Goal: Find specific page/section: Find specific page/section

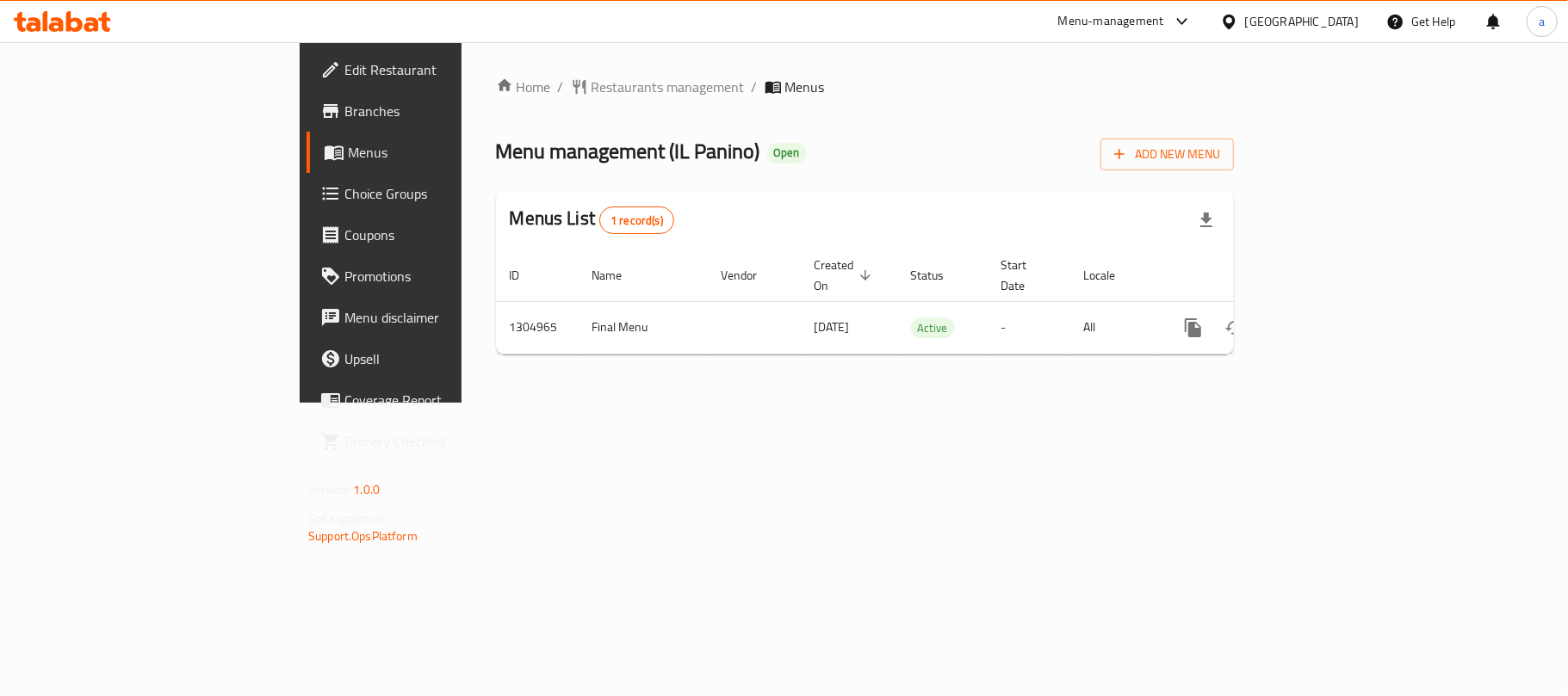
click at [1337, 20] on div "[GEOGRAPHIC_DATA]" at bounding box center [1301, 21] width 113 height 19
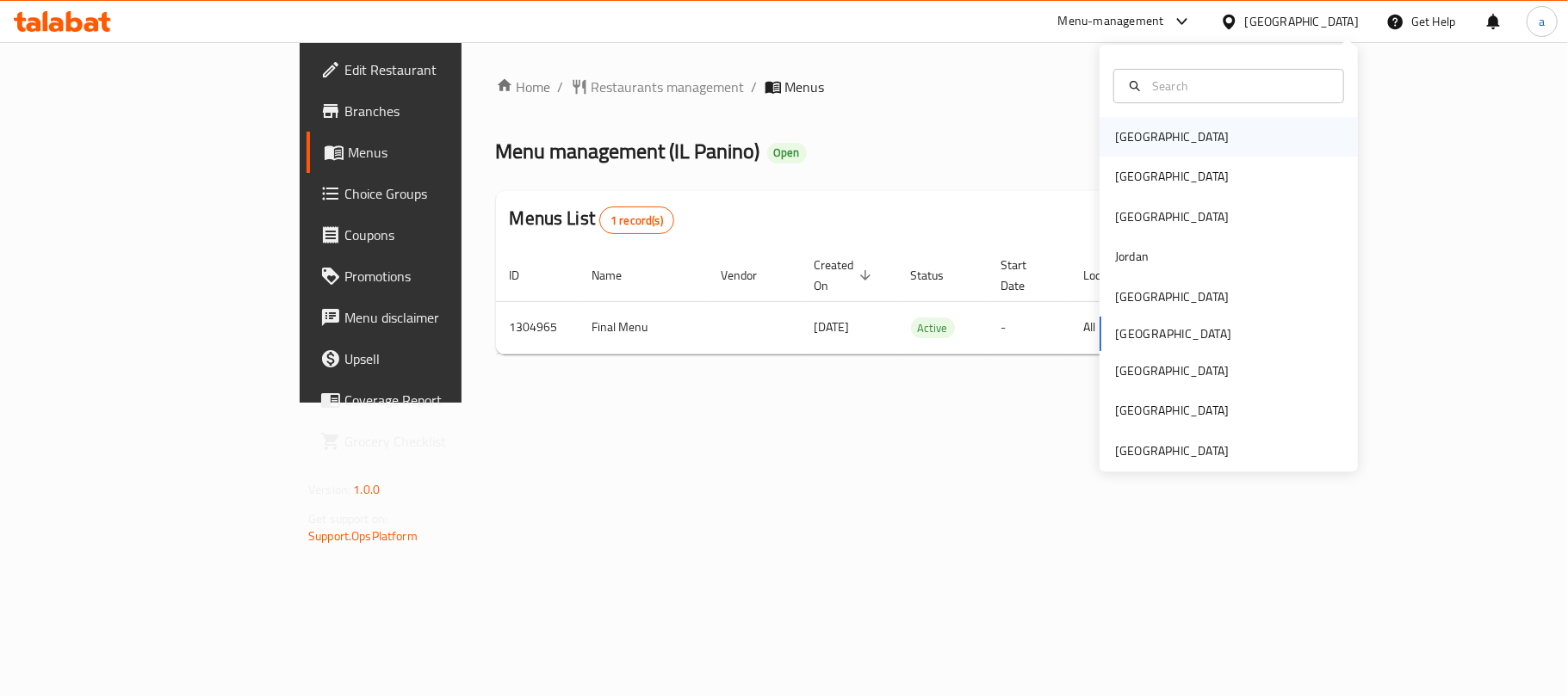
click at [1152, 132] on div "[GEOGRAPHIC_DATA]" at bounding box center [1229, 136] width 258 height 40
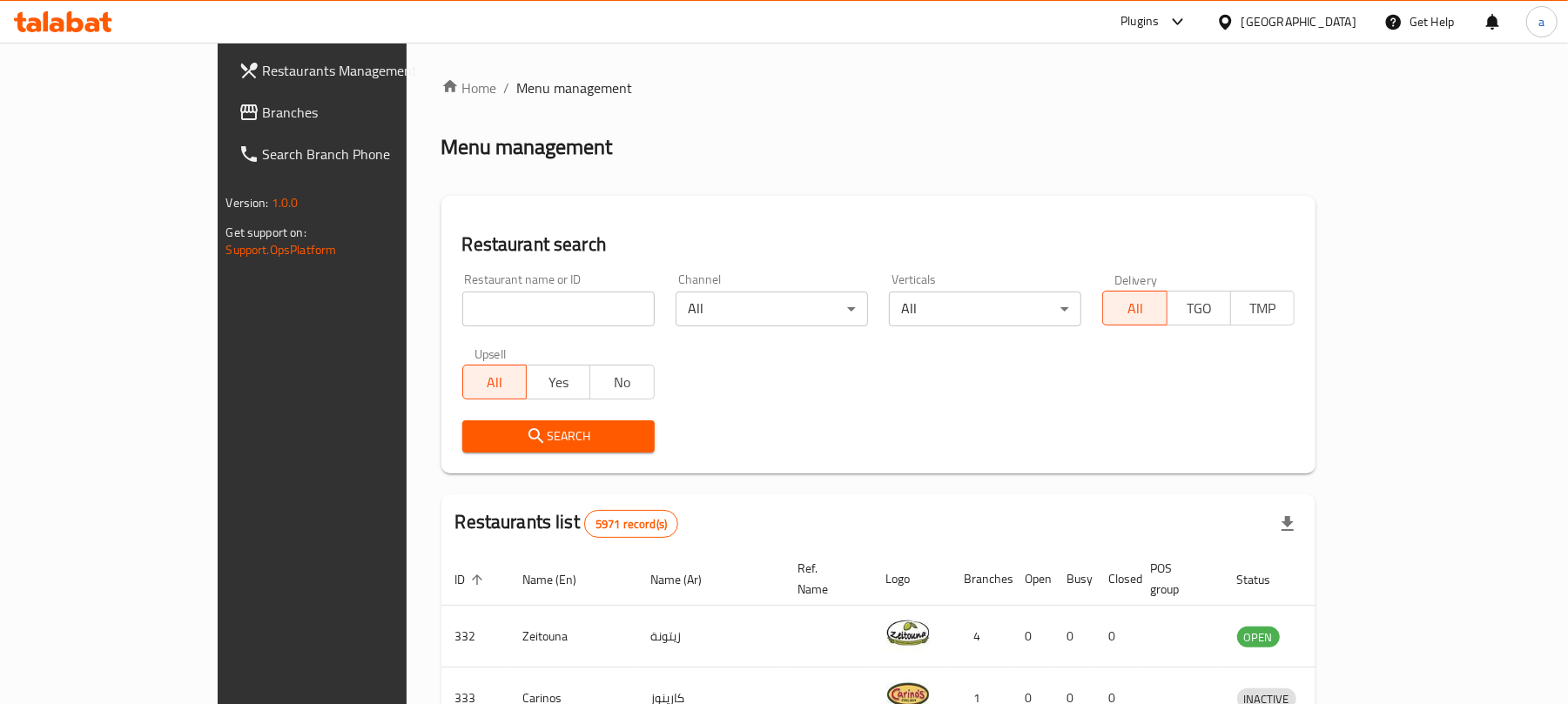
click at [263, 117] on span "Branches" at bounding box center [364, 112] width 203 height 21
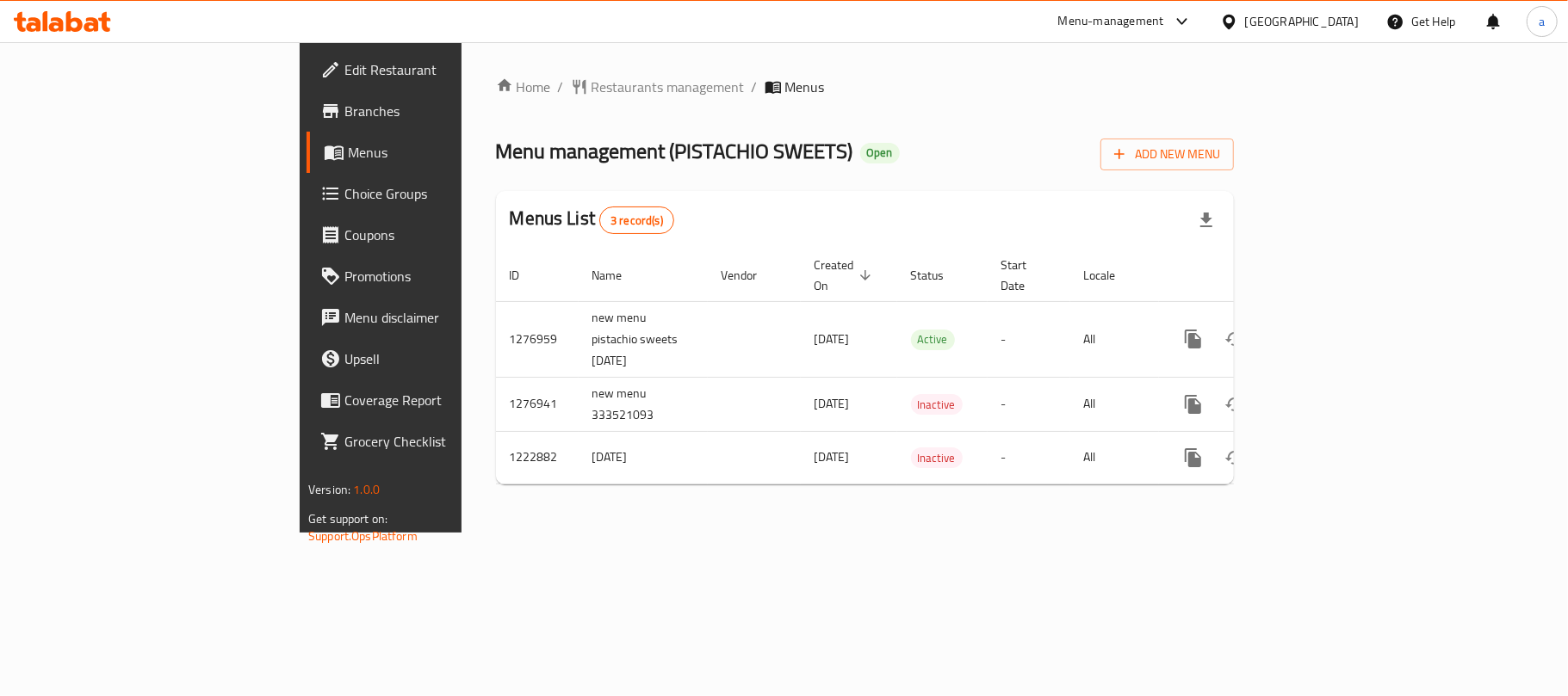
click at [1355, 10] on div "[GEOGRAPHIC_DATA]" at bounding box center [1289, 21] width 166 height 41
click at [1320, 21] on div "[GEOGRAPHIC_DATA]" at bounding box center [1301, 21] width 113 height 19
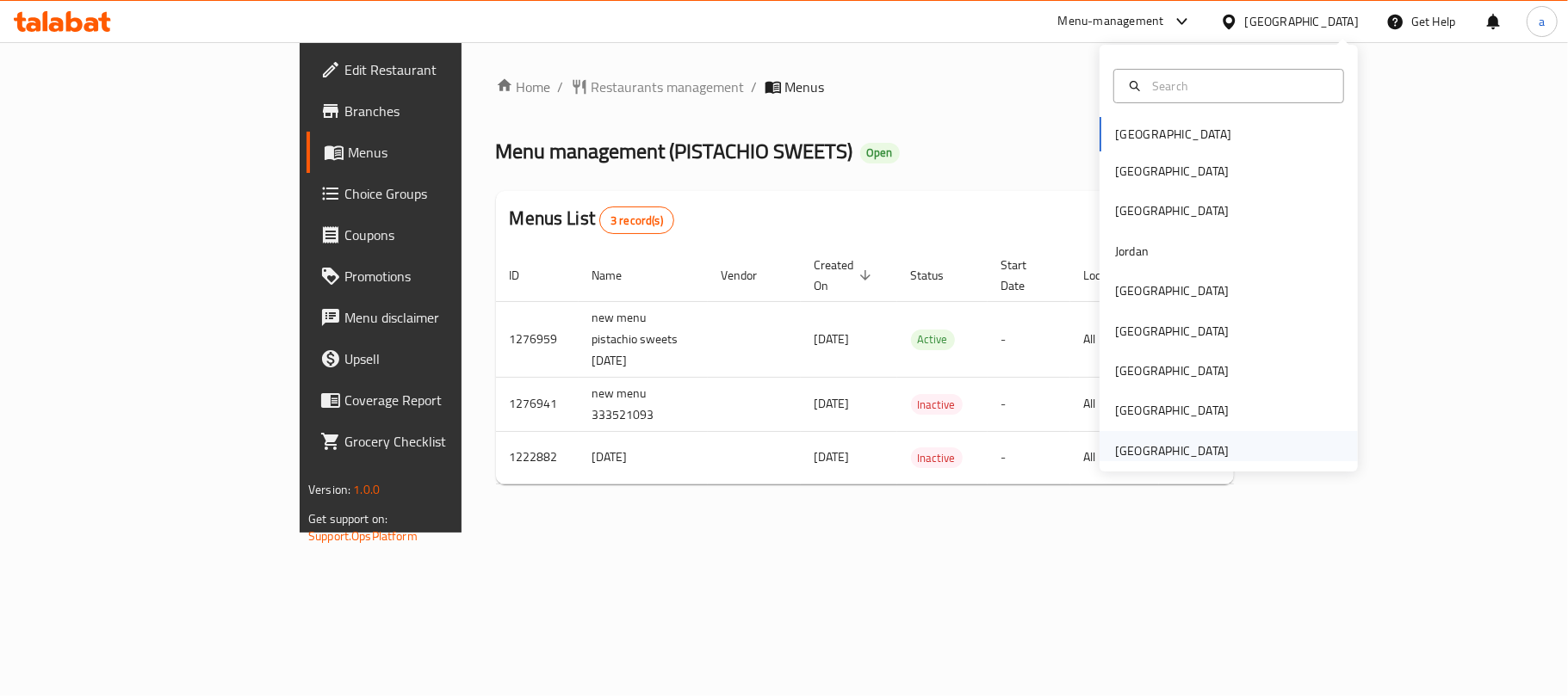
click at [1170, 445] on div "[GEOGRAPHIC_DATA]" at bounding box center [1171, 451] width 113 height 19
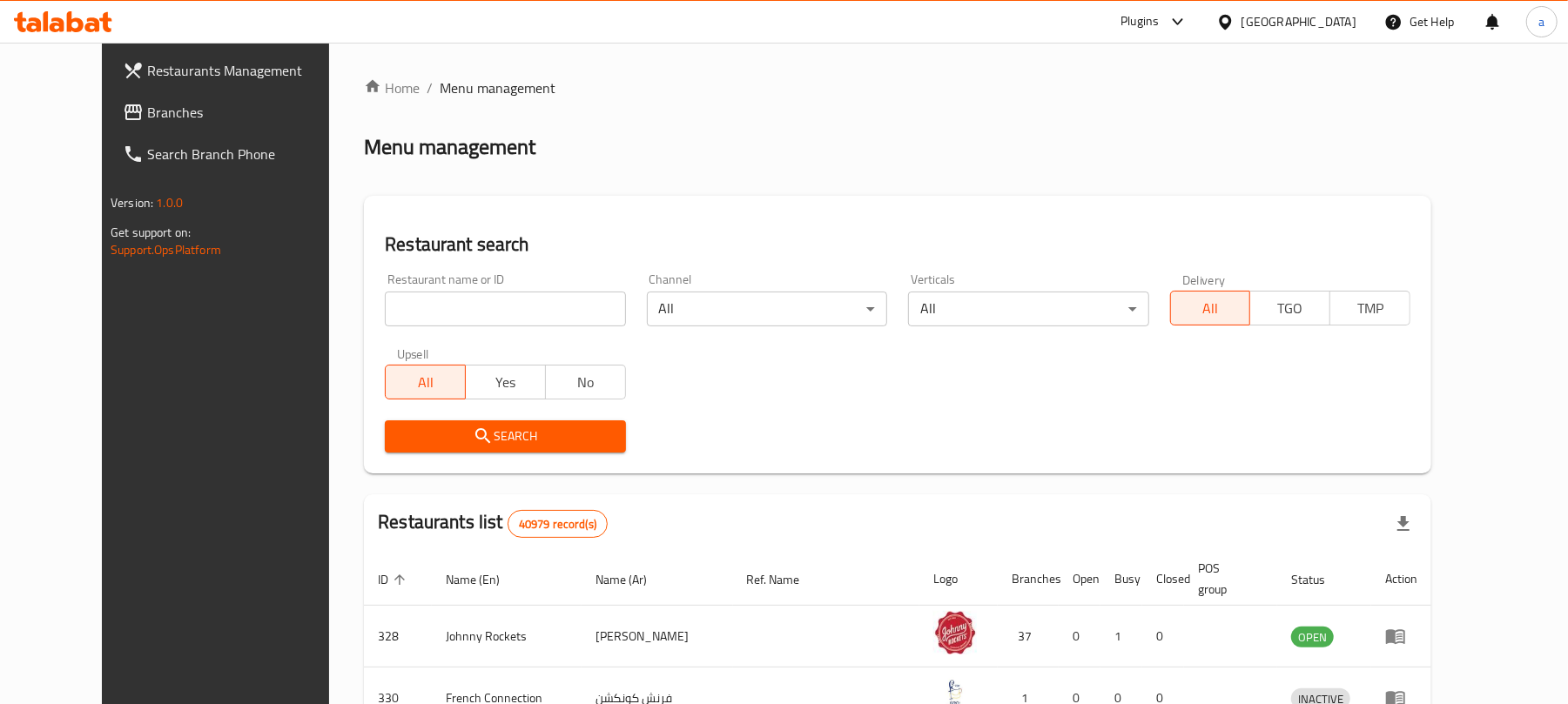
click at [147, 109] on span "Branches" at bounding box center [249, 112] width 203 height 21
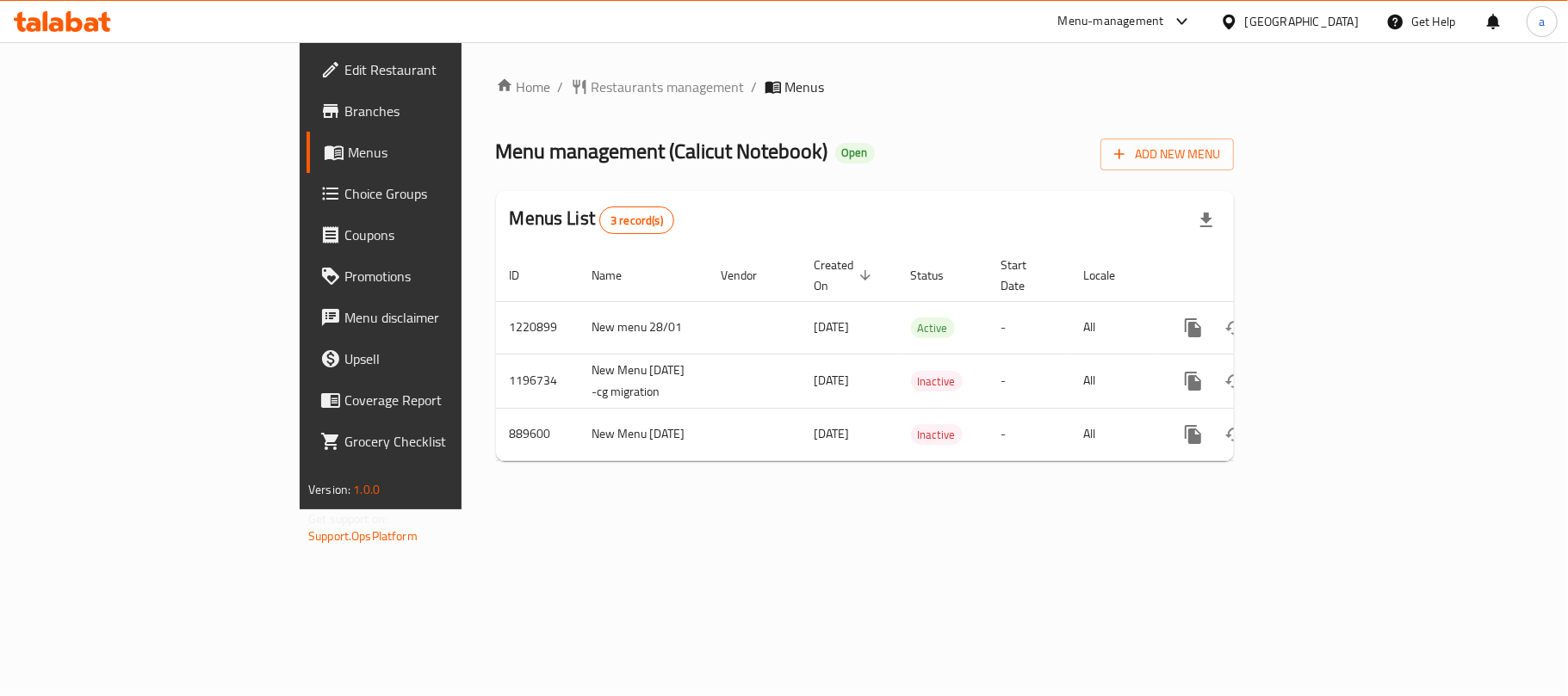
click at [1302, 26] on div "[GEOGRAPHIC_DATA]" at bounding box center [1301, 21] width 113 height 19
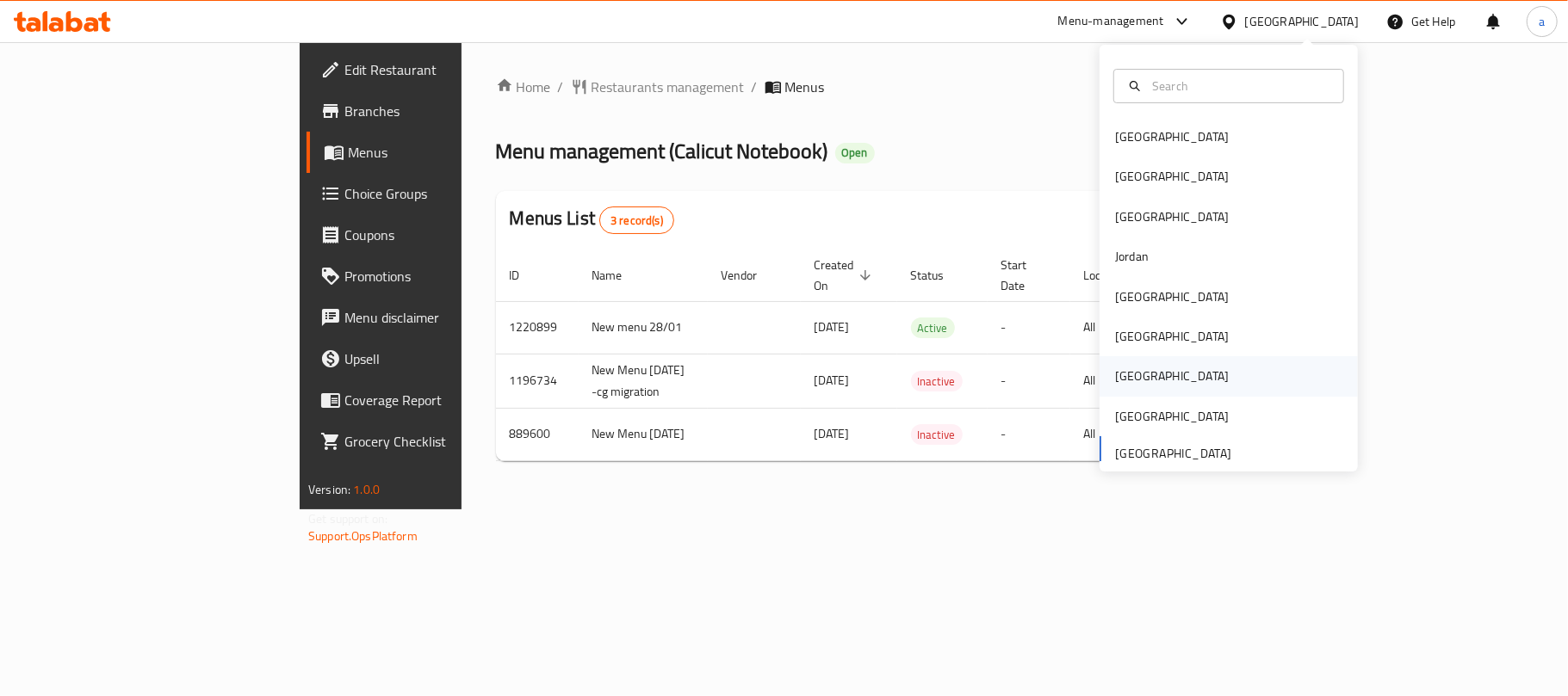
click at [1124, 372] on div "[GEOGRAPHIC_DATA]" at bounding box center [1171, 376] width 113 height 19
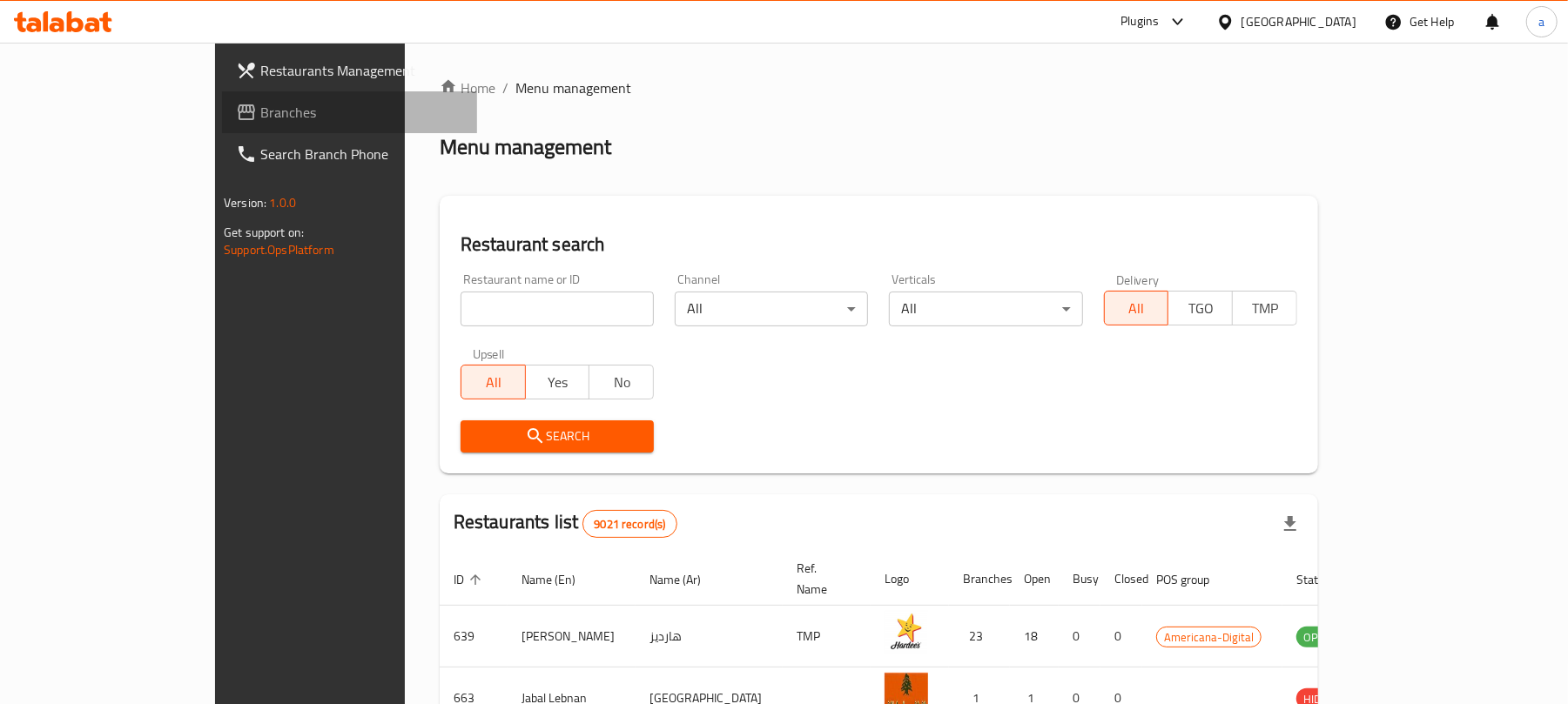
click at [260, 118] on span "Branches" at bounding box center [362, 112] width 203 height 21
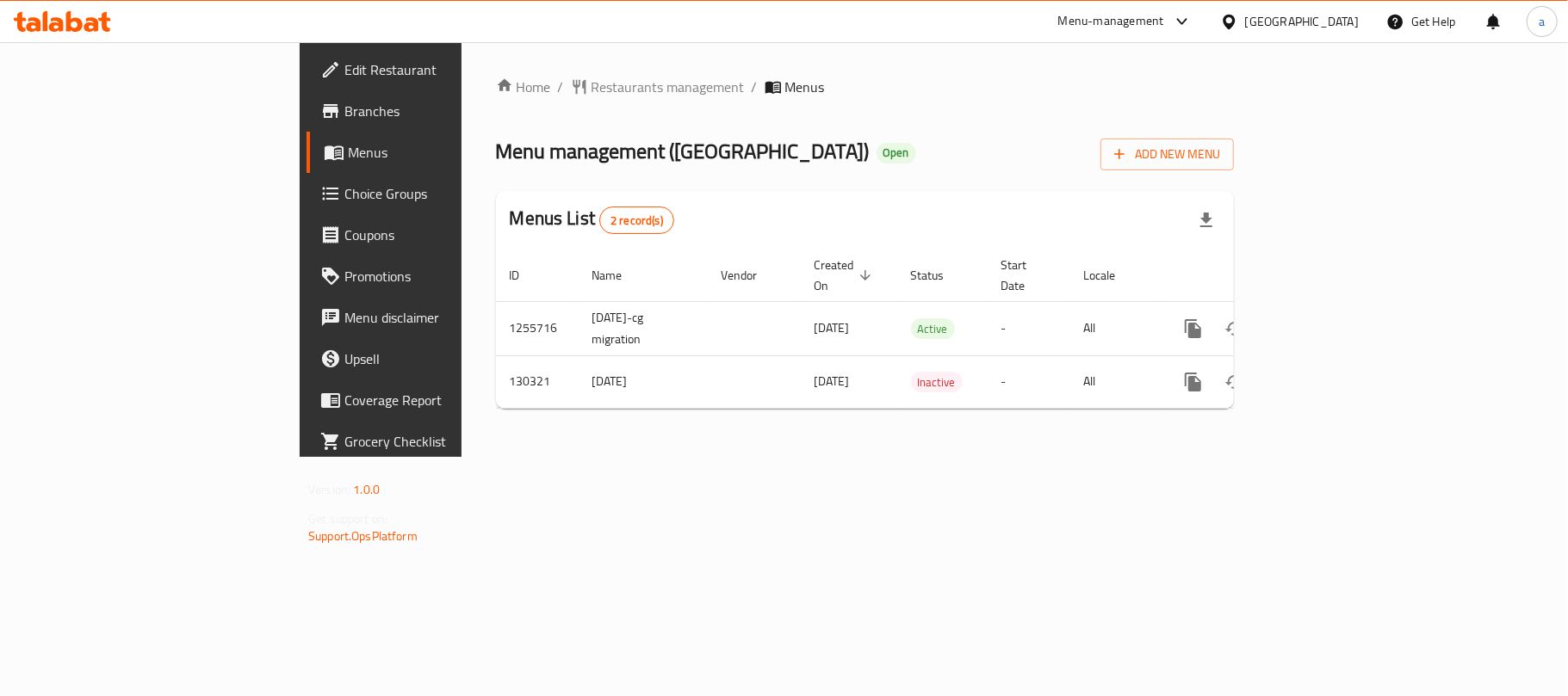
click at [1348, 22] on div "[GEOGRAPHIC_DATA]" at bounding box center [1301, 21] width 113 height 19
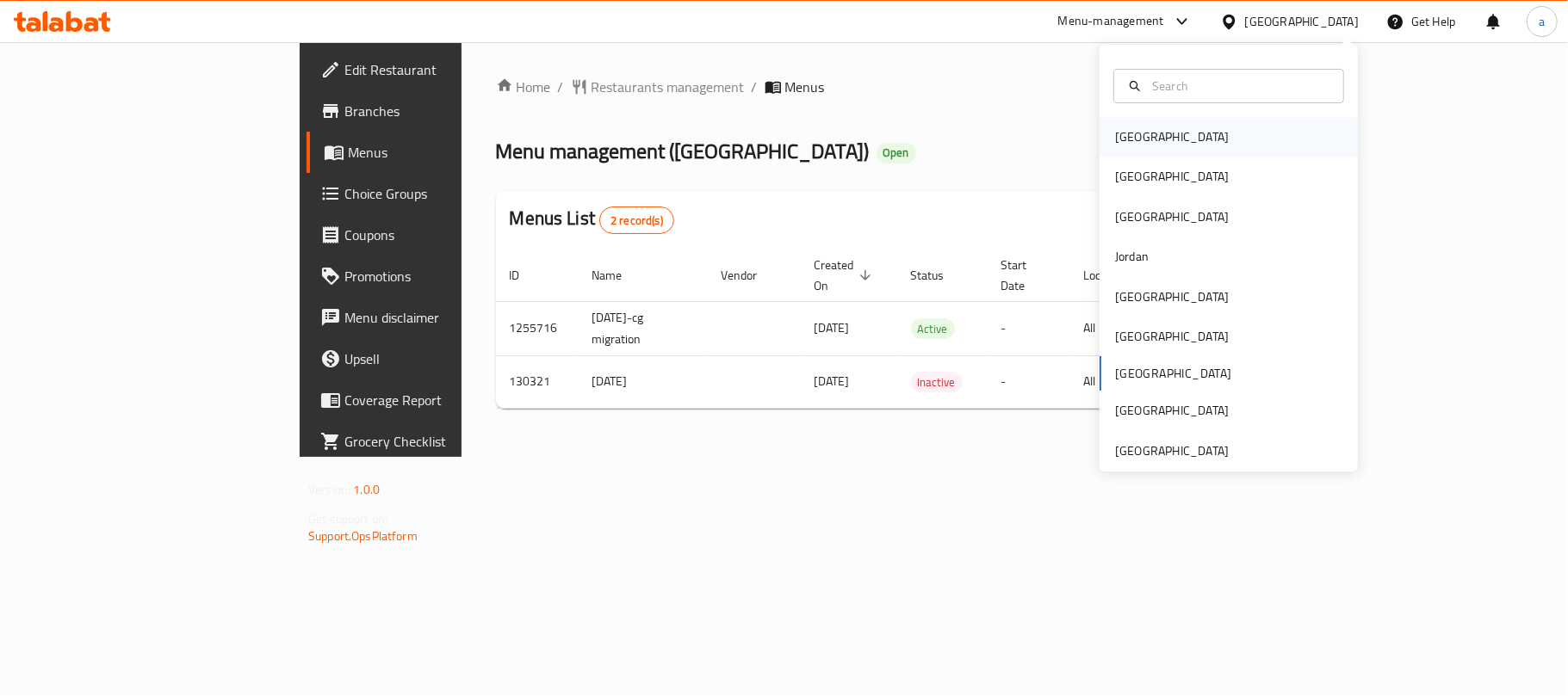
click at [1172, 138] on div "[GEOGRAPHIC_DATA]" at bounding box center [1229, 136] width 258 height 40
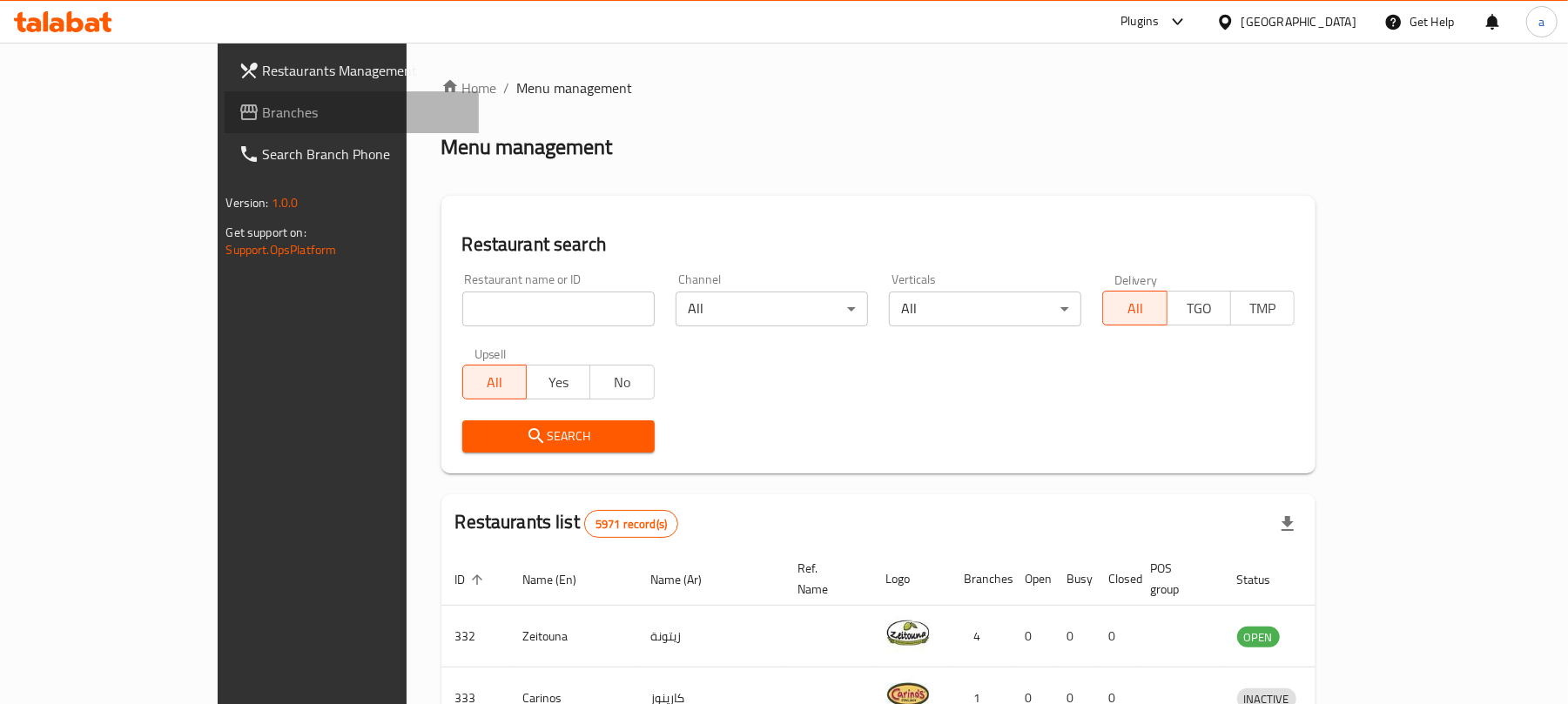
click at [263, 105] on span "Branches" at bounding box center [364, 112] width 203 height 21
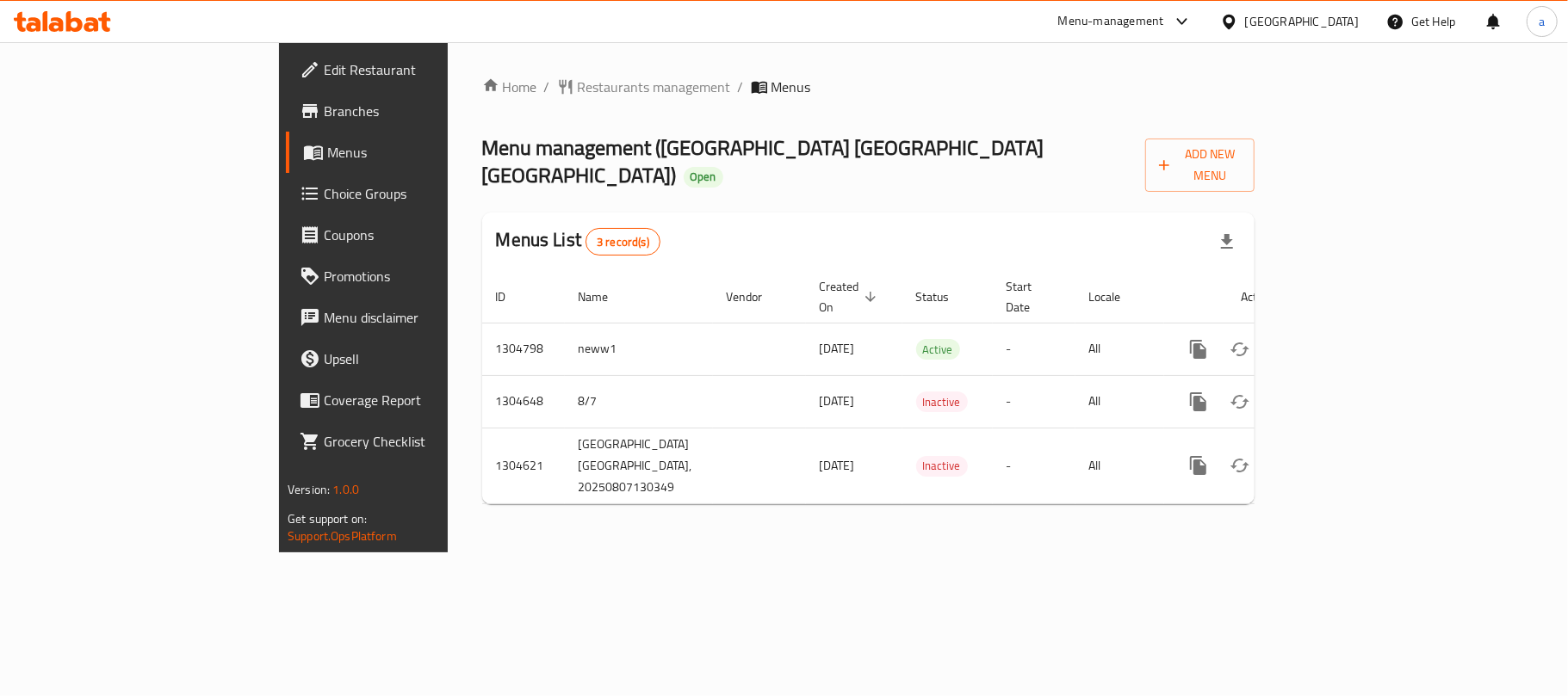
click at [1346, 21] on div "Bahrain" at bounding box center [1301, 21] width 113 height 19
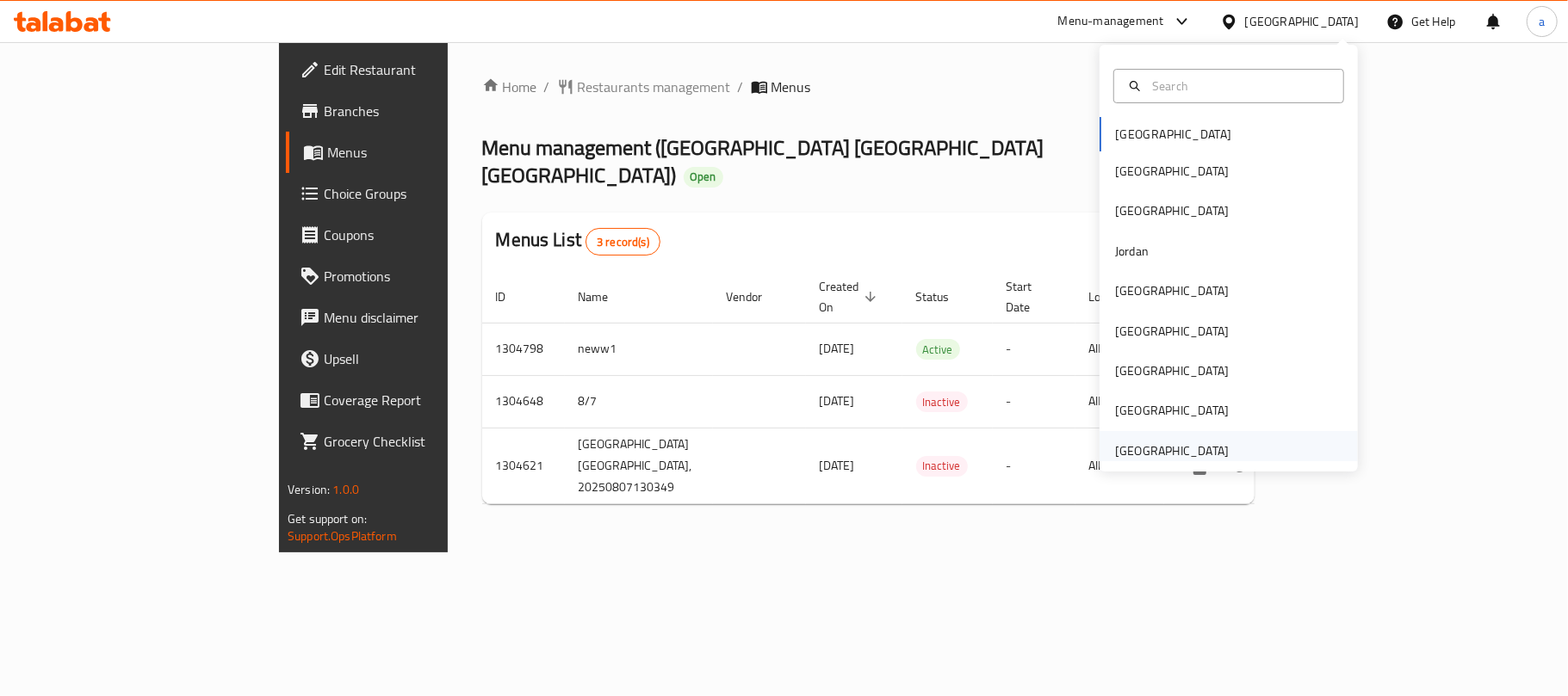
click at [1151, 449] on div "[GEOGRAPHIC_DATA]" at bounding box center [1171, 451] width 113 height 19
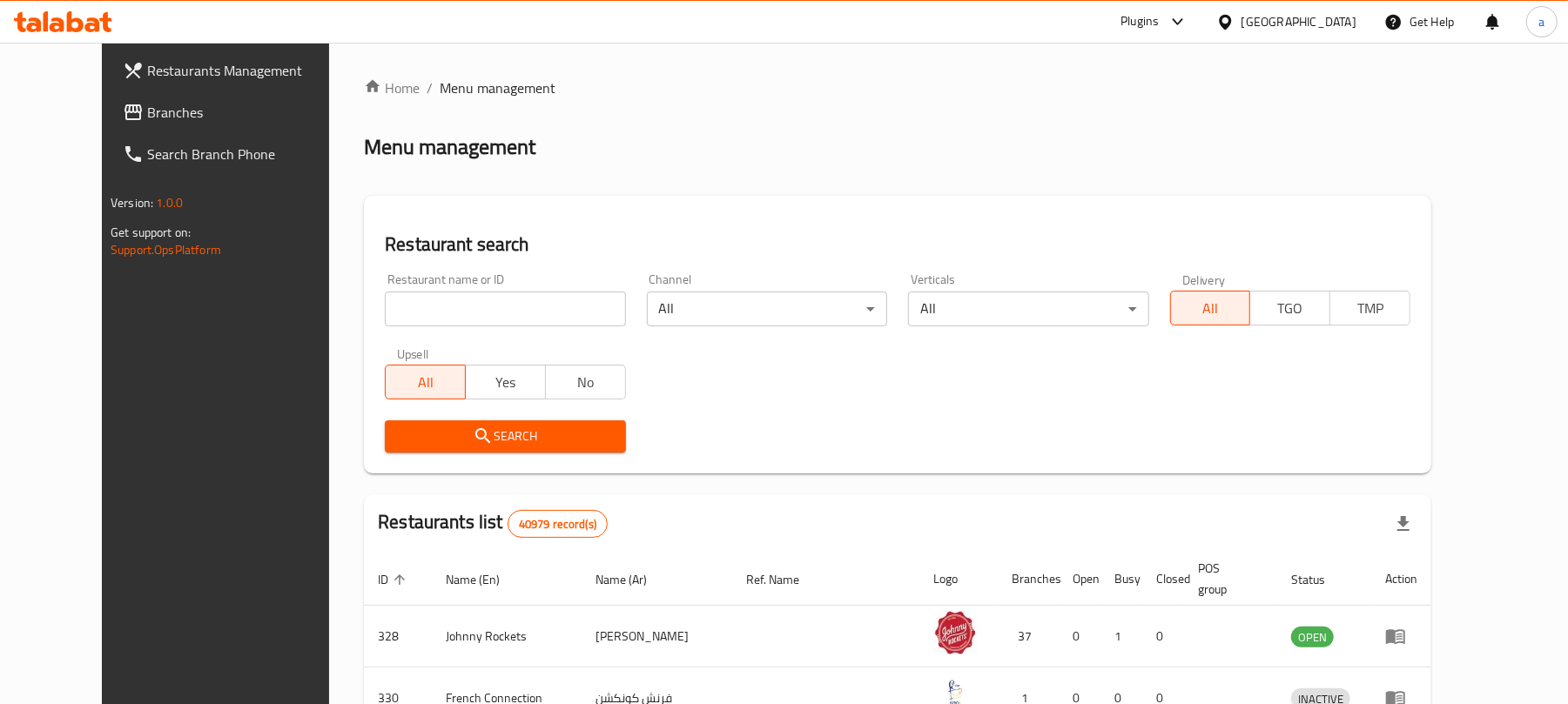
click at [109, 98] on link "Branches" at bounding box center [237, 112] width 255 height 42
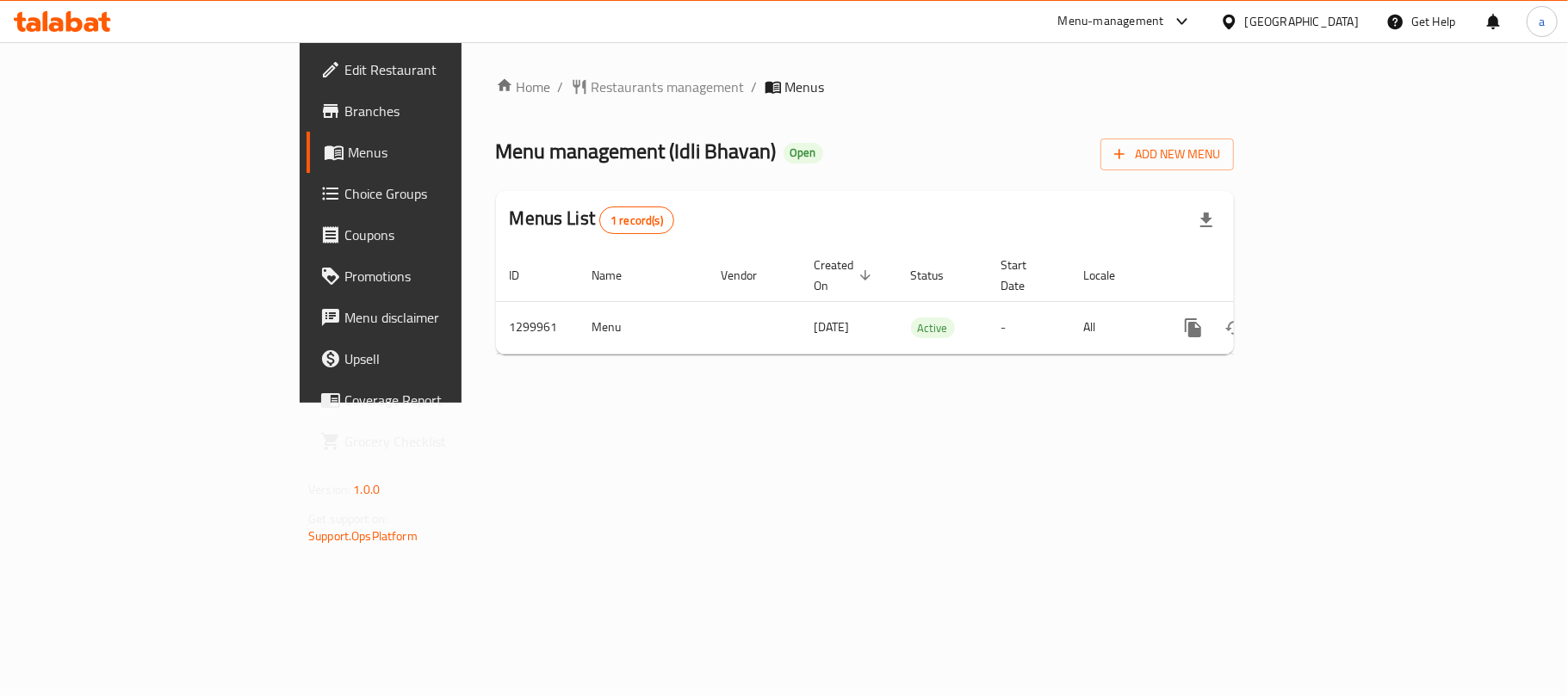
click at [1296, 24] on div "[GEOGRAPHIC_DATA]" at bounding box center [1301, 21] width 113 height 19
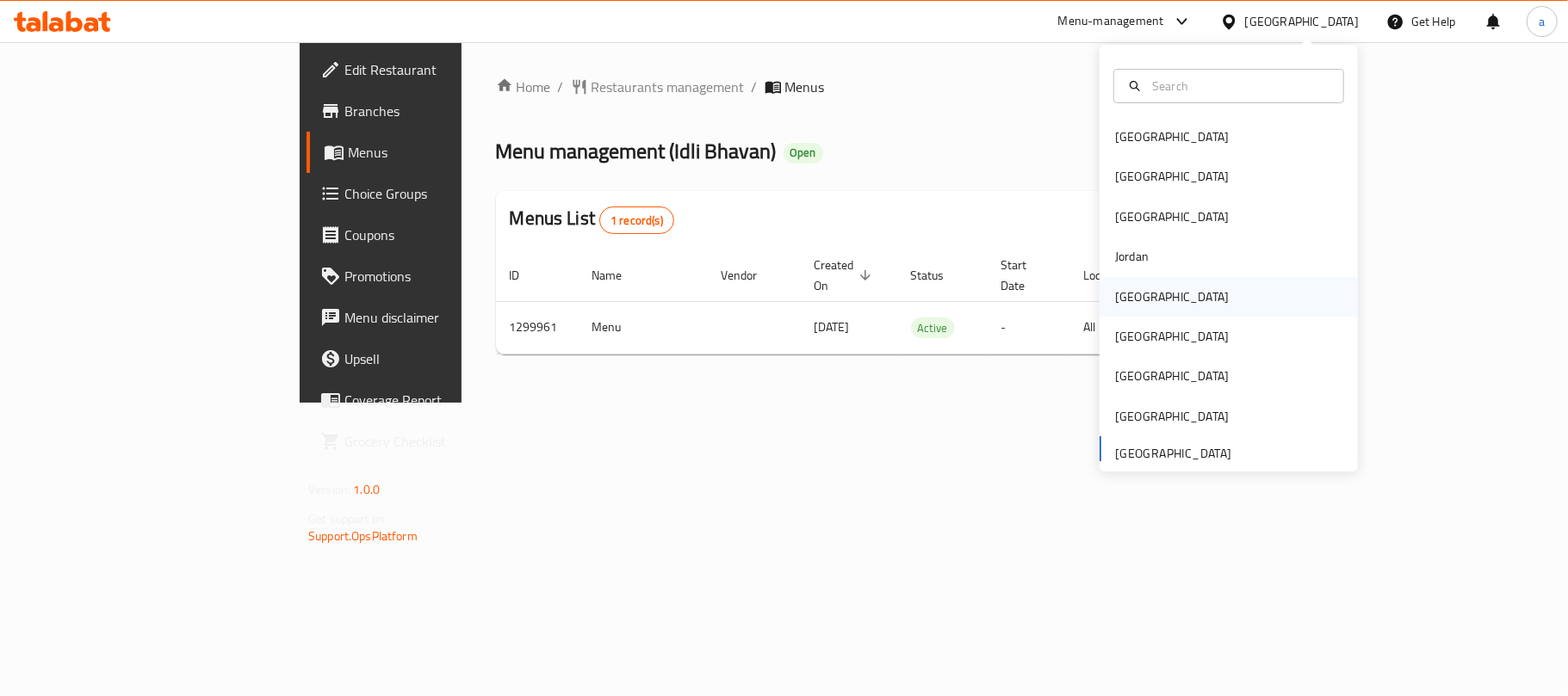
click at [1164, 301] on div "[GEOGRAPHIC_DATA]" at bounding box center [1229, 297] width 258 height 40
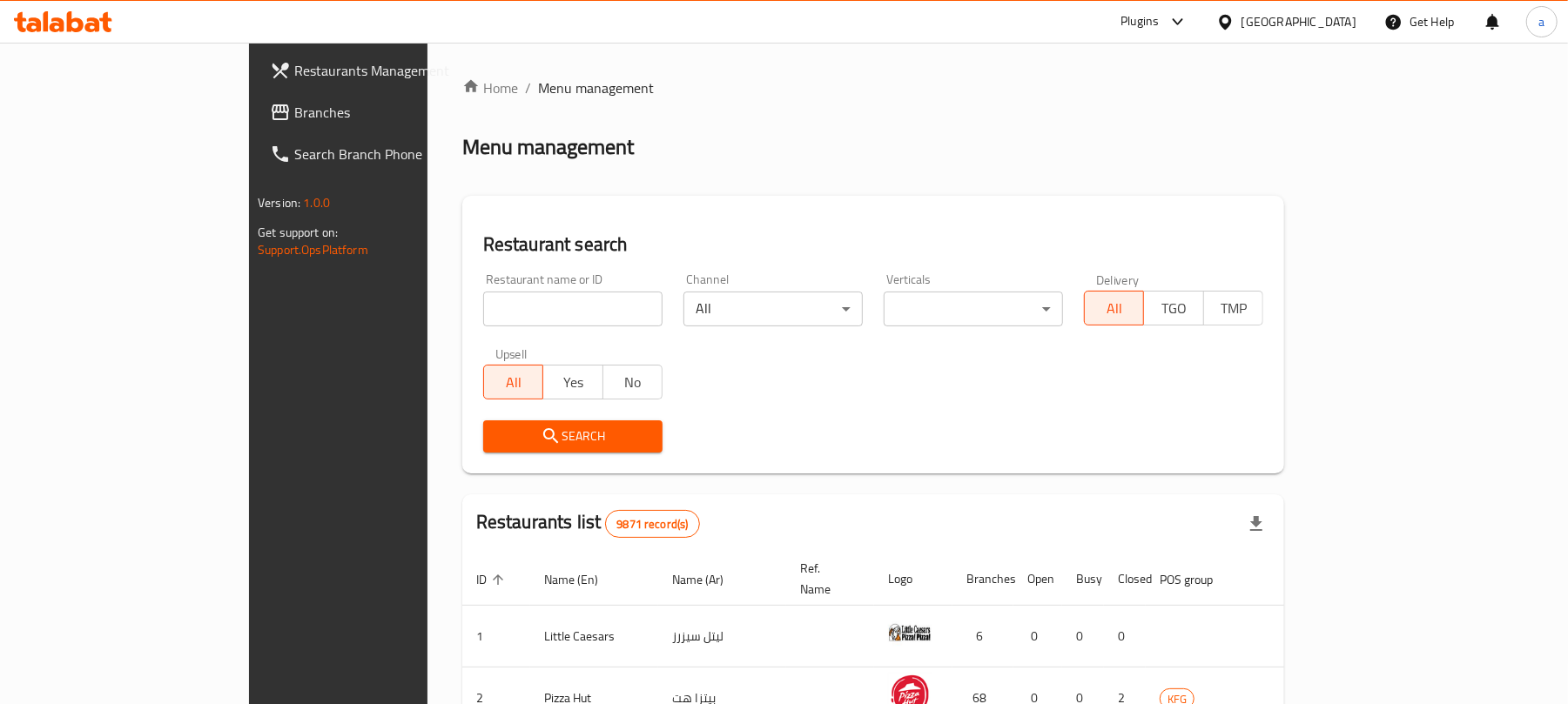
click at [295, 113] on span "Branches" at bounding box center [396, 112] width 203 height 21
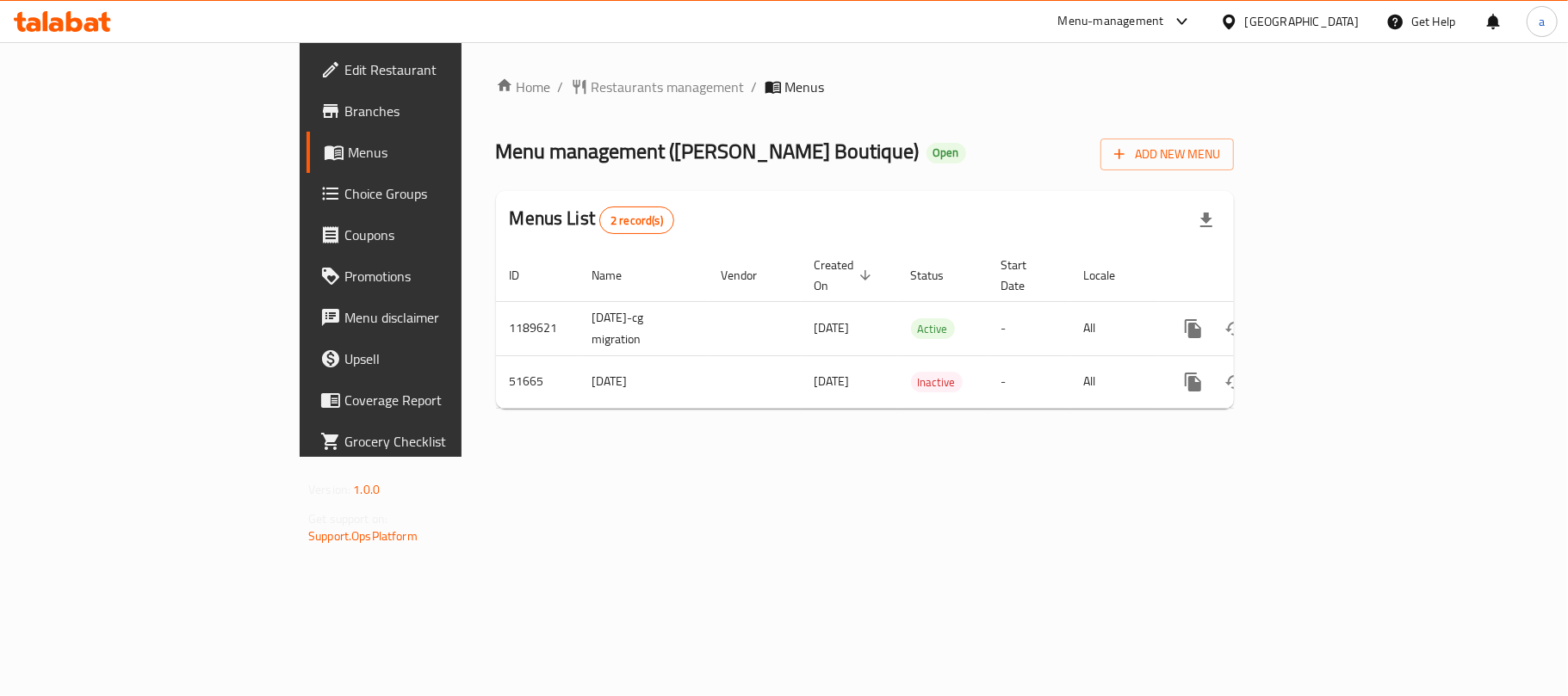
click at [1333, 18] on div "[GEOGRAPHIC_DATA]" at bounding box center [1301, 21] width 113 height 19
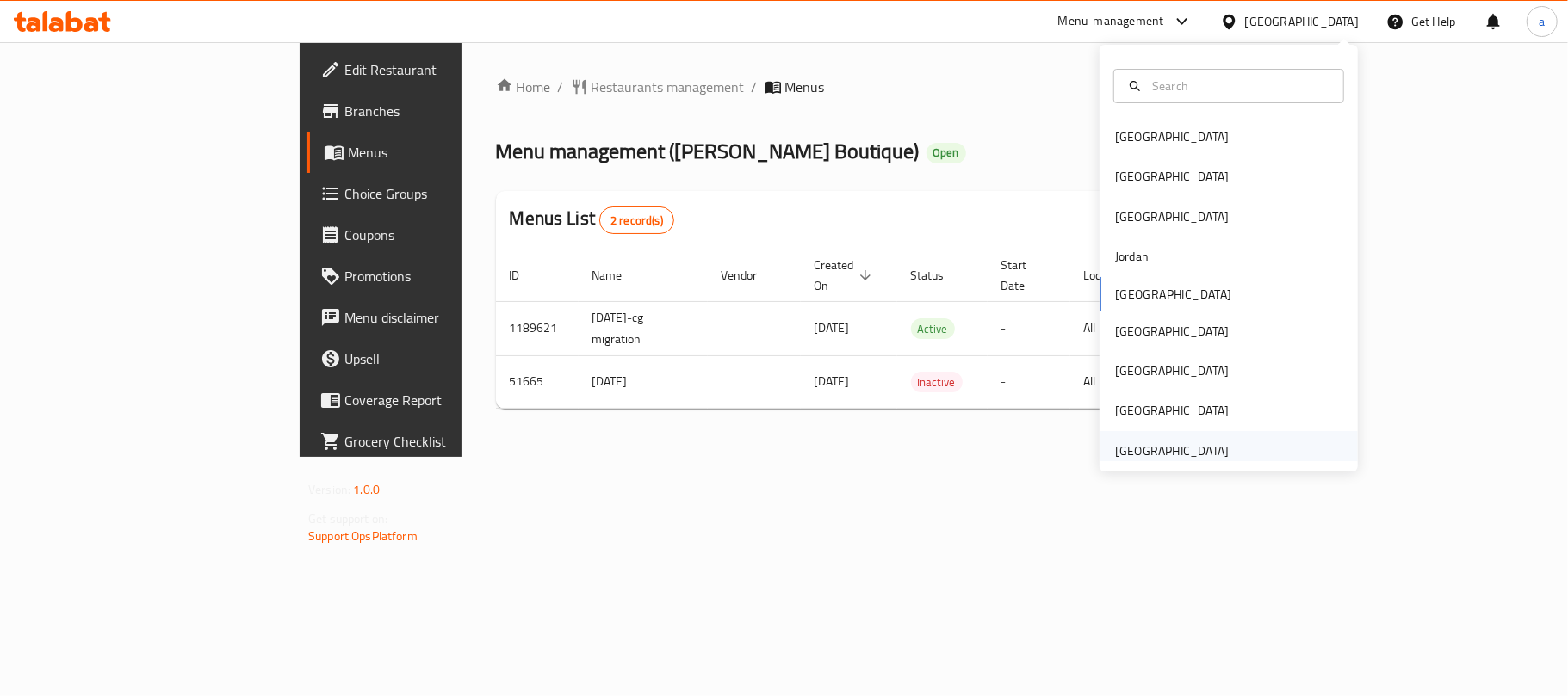
click at [1122, 448] on div "[GEOGRAPHIC_DATA]" at bounding box center [1171, 451] width 113 height 19
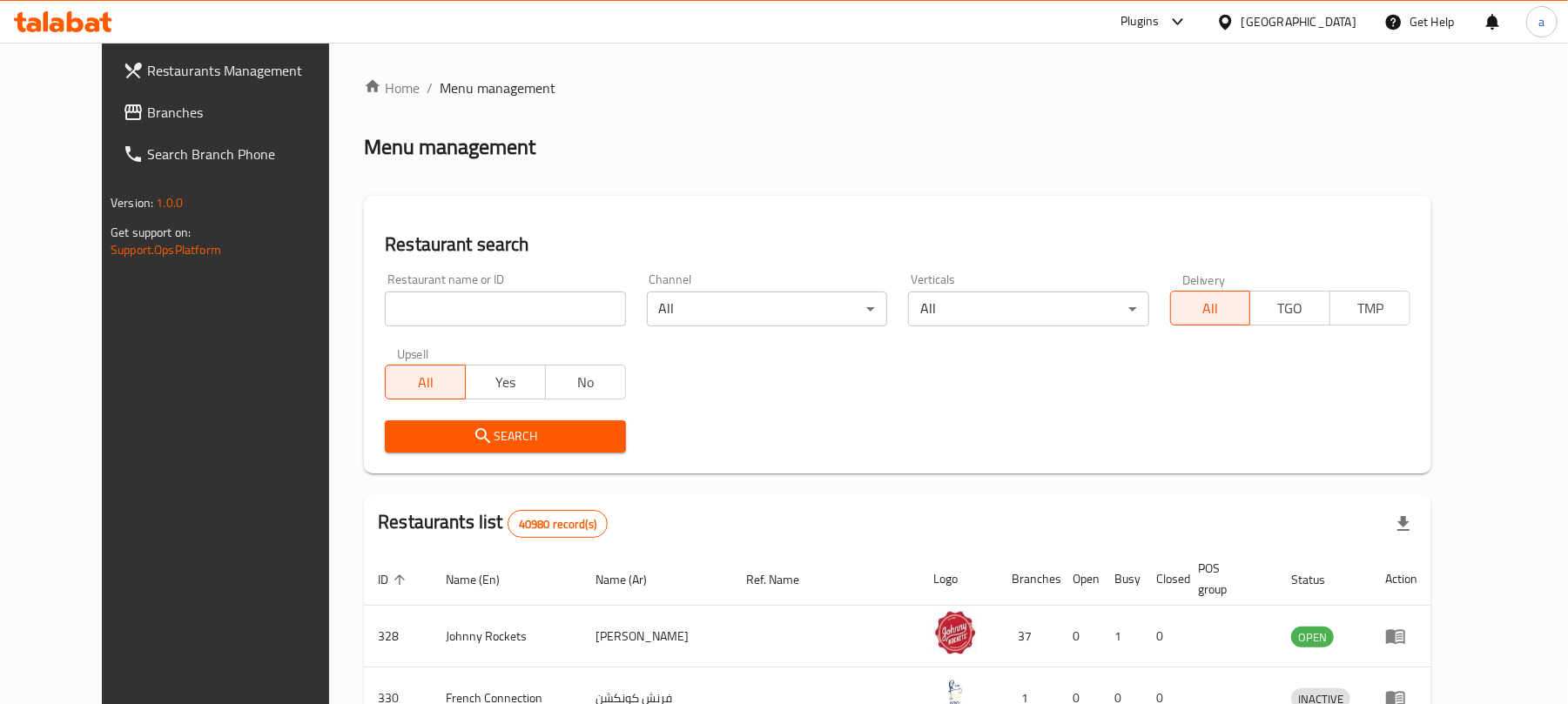
click at [147, 113] on span "Branches" at bounding box center [249, 112] width 203 height 21
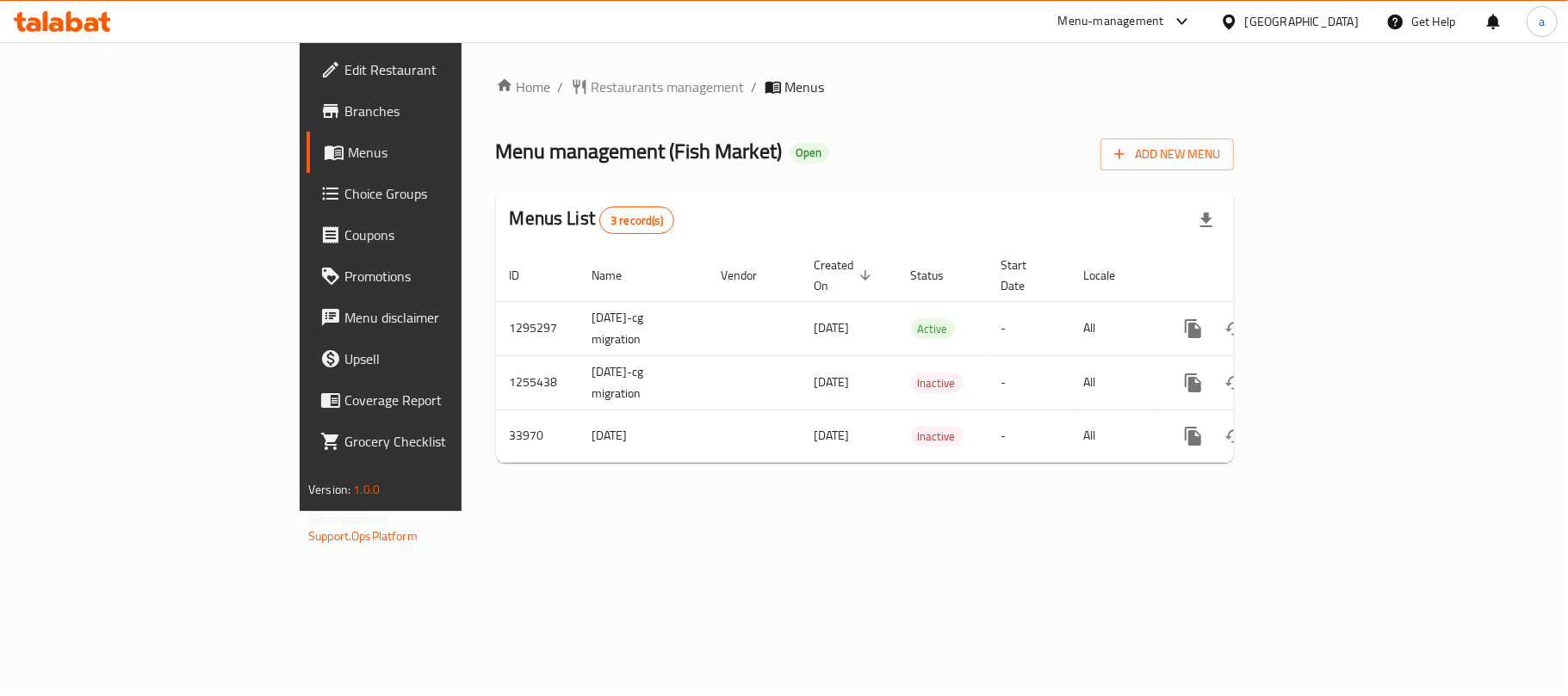
click at [42, 29] on icon at bounding box center [63, 21] width 98 height 20
click at [73, 24] on icon at bounding box center [63, 21] width 98 height 20
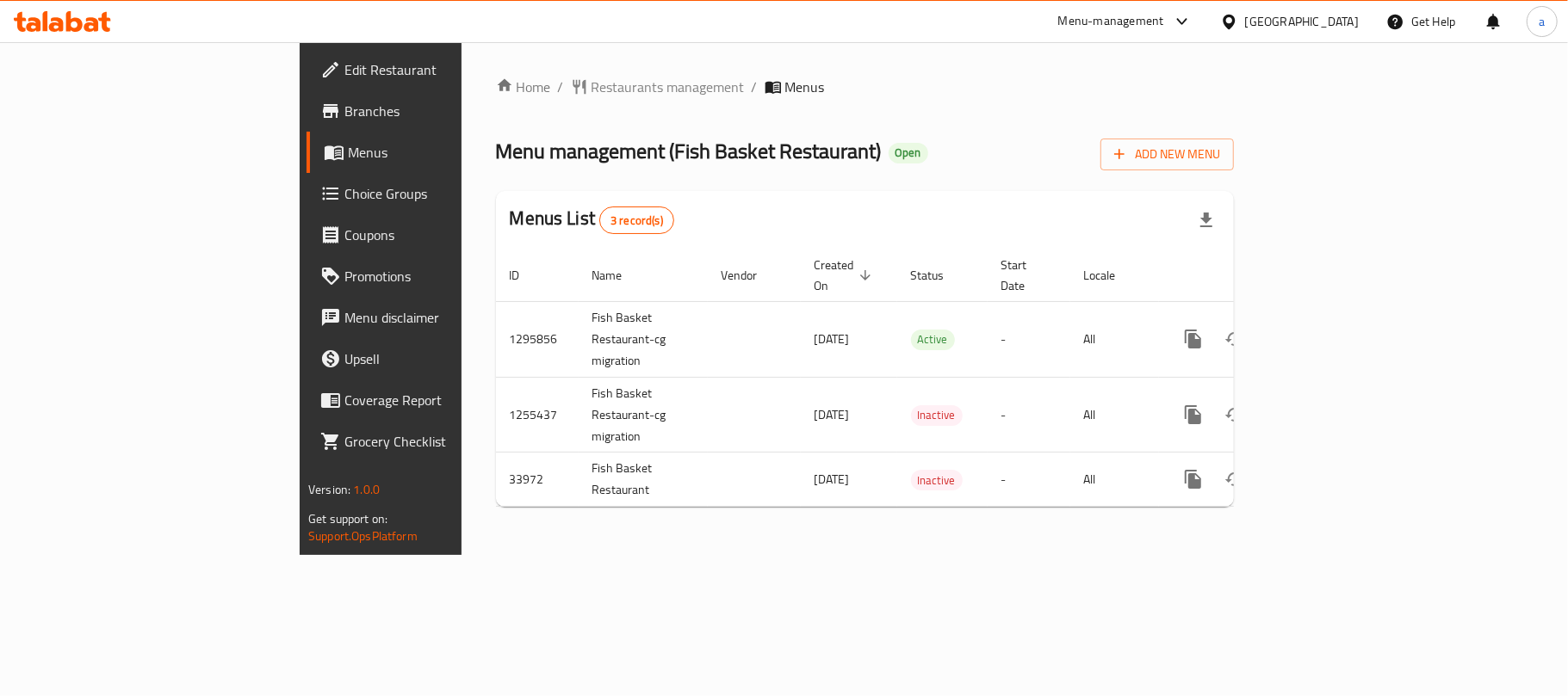
click at [1301, 18] on div "[GEOGRAPHIC_DATA]" at bounding box center [1301, 21] width 113 height 19
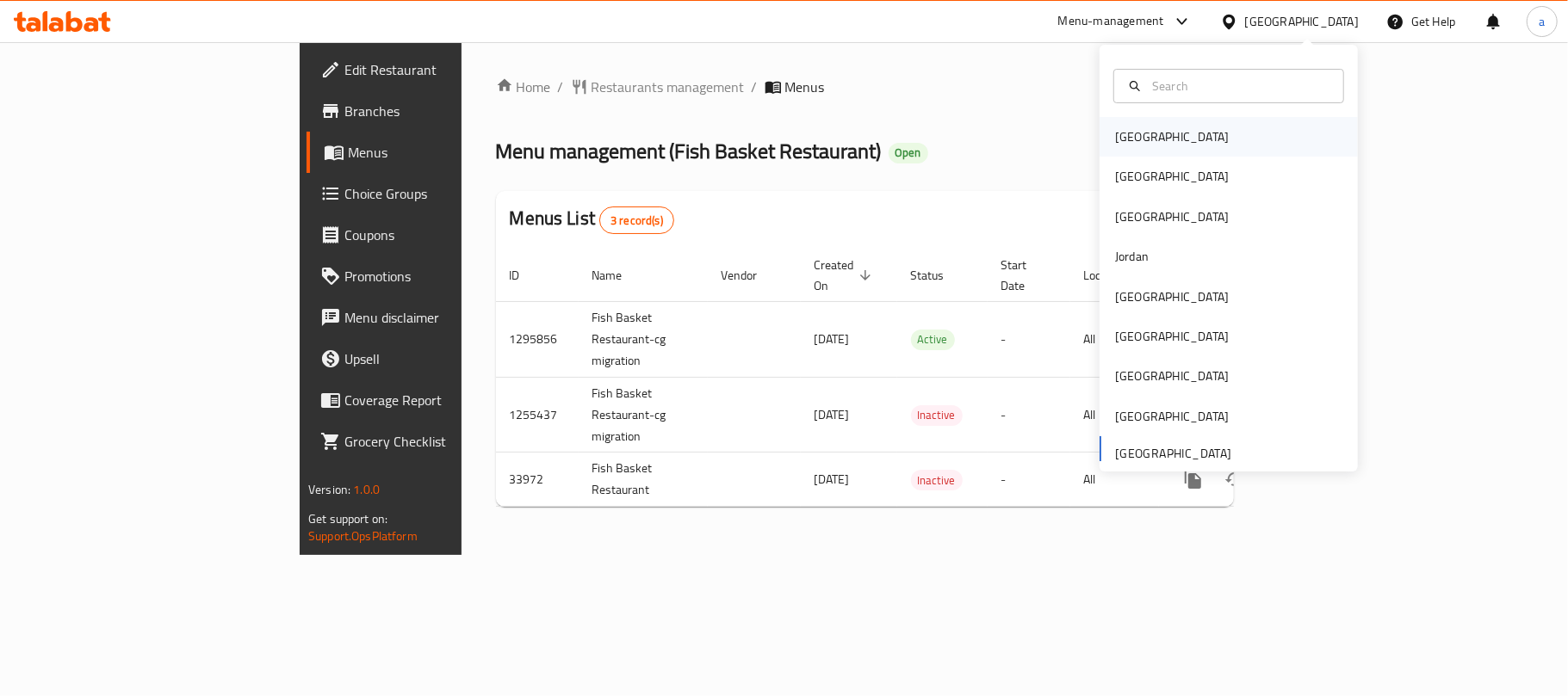
click at [1132, 141] on div "[GEOGRAPHIC_DATA]" at bounding box center [1171, 136] width 113 height 19
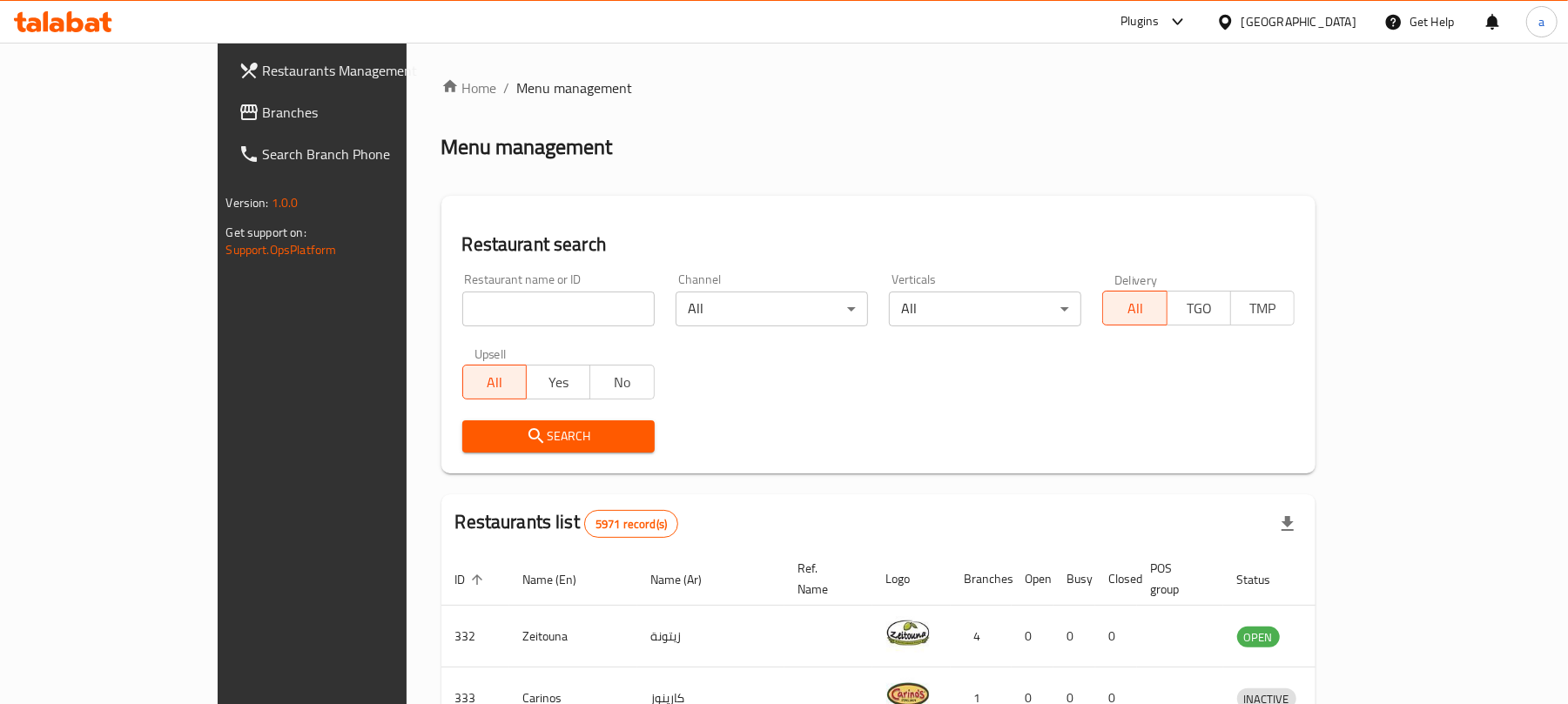
click at [263, 102] on span "Branches" at bounding box center [364, 112] width 203 height 21
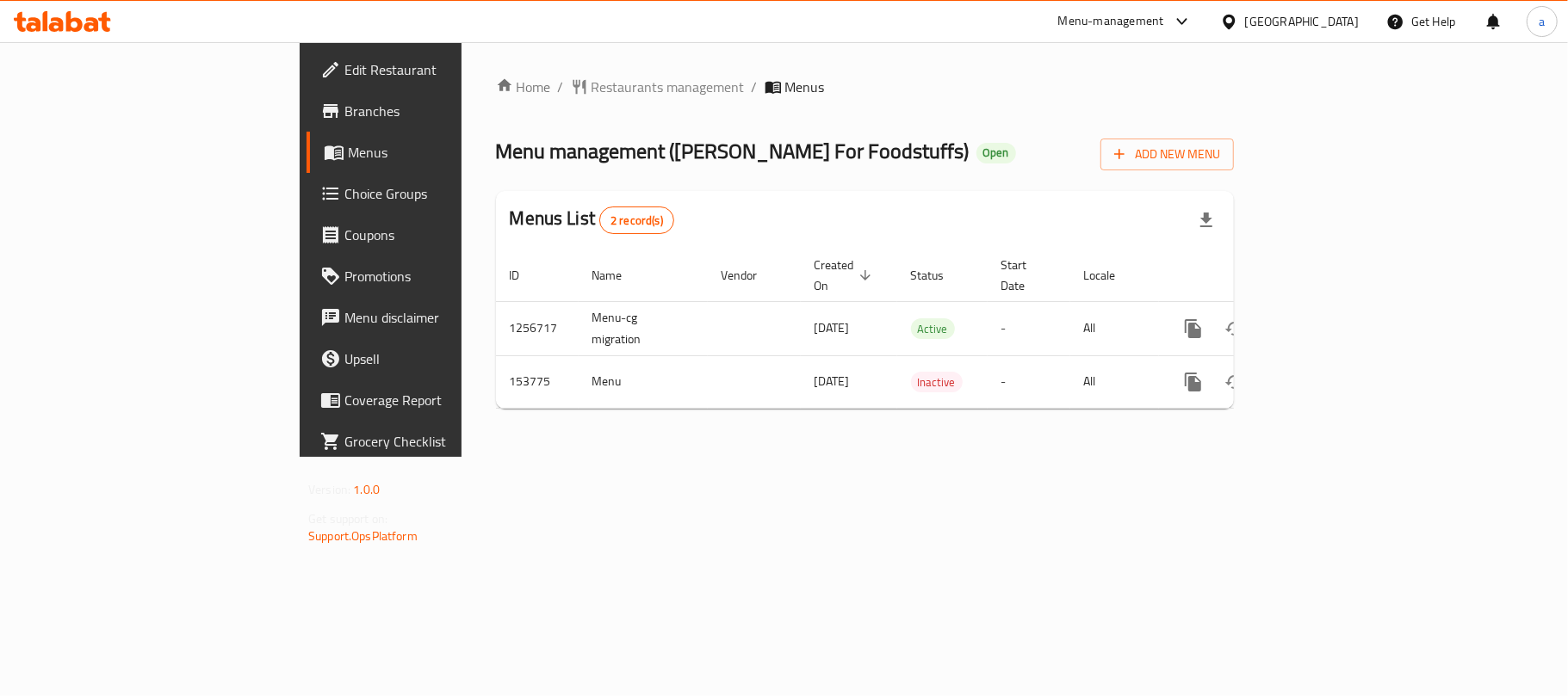
click at [1340, 28] on div "[GEOGRAPHIC_DATA]" at bounding box center [1301, 21] width 113 height 19
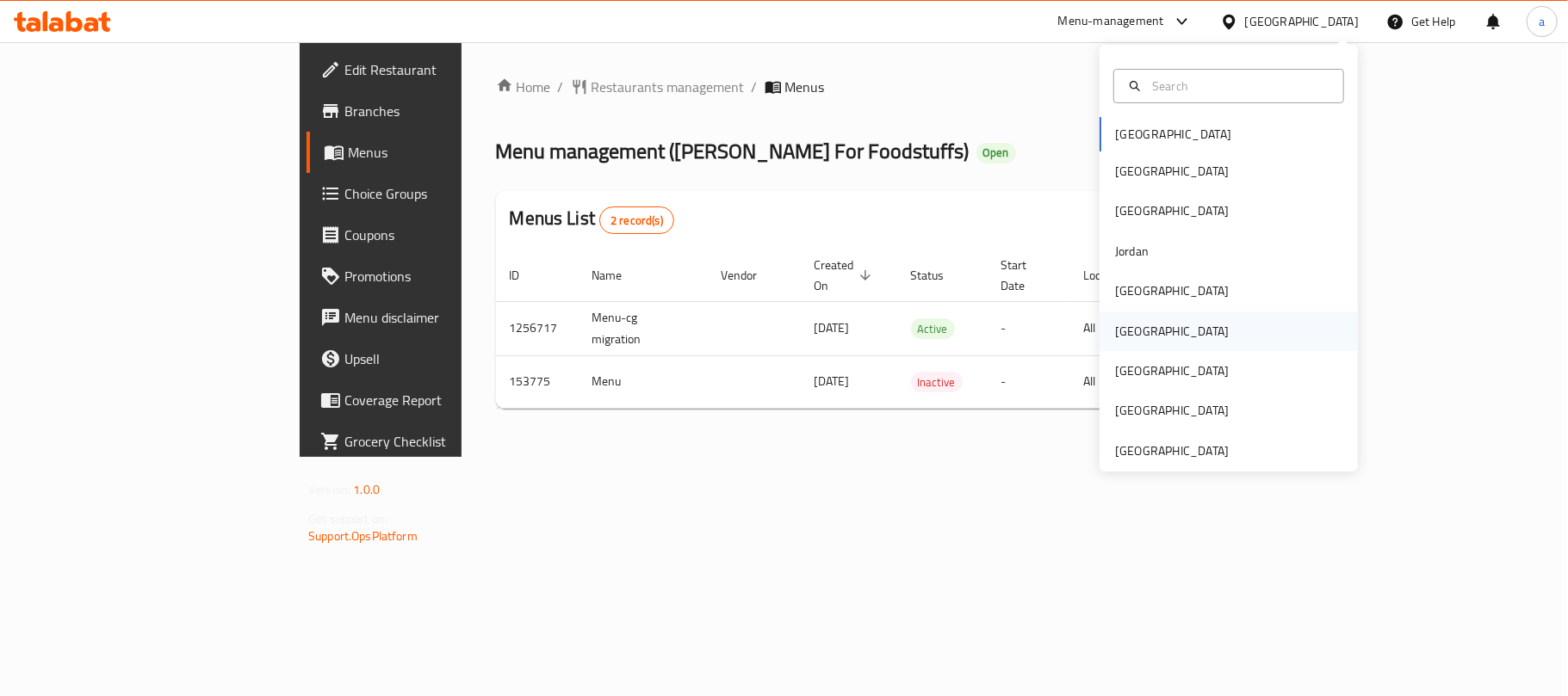
click at [1115, 341] on div "[GEOGRAPHIC_DATA]" at bounding box center [1171, 331] width 113 height 19
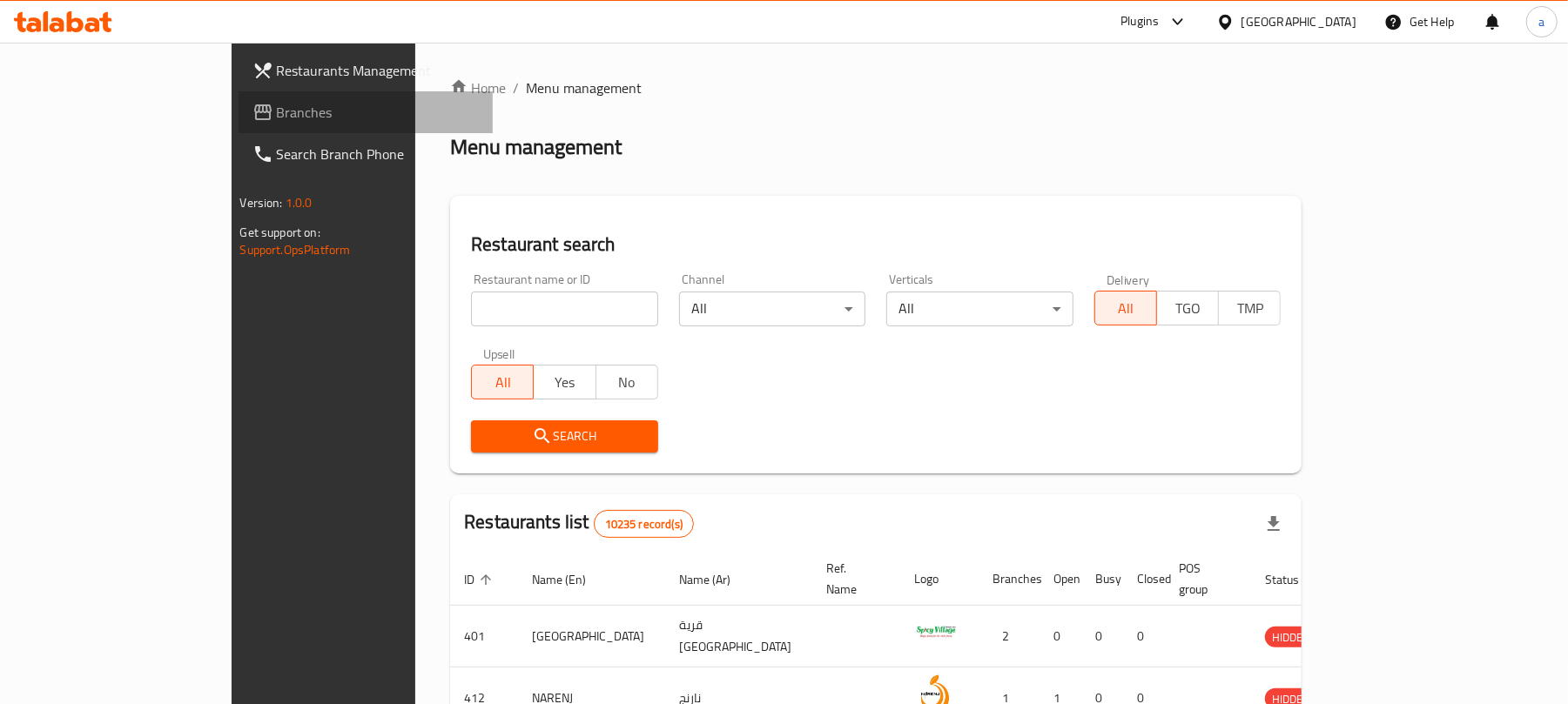
click at [277, 112] on span "Branches" at bounding box center [378, 112] width 203 height 21
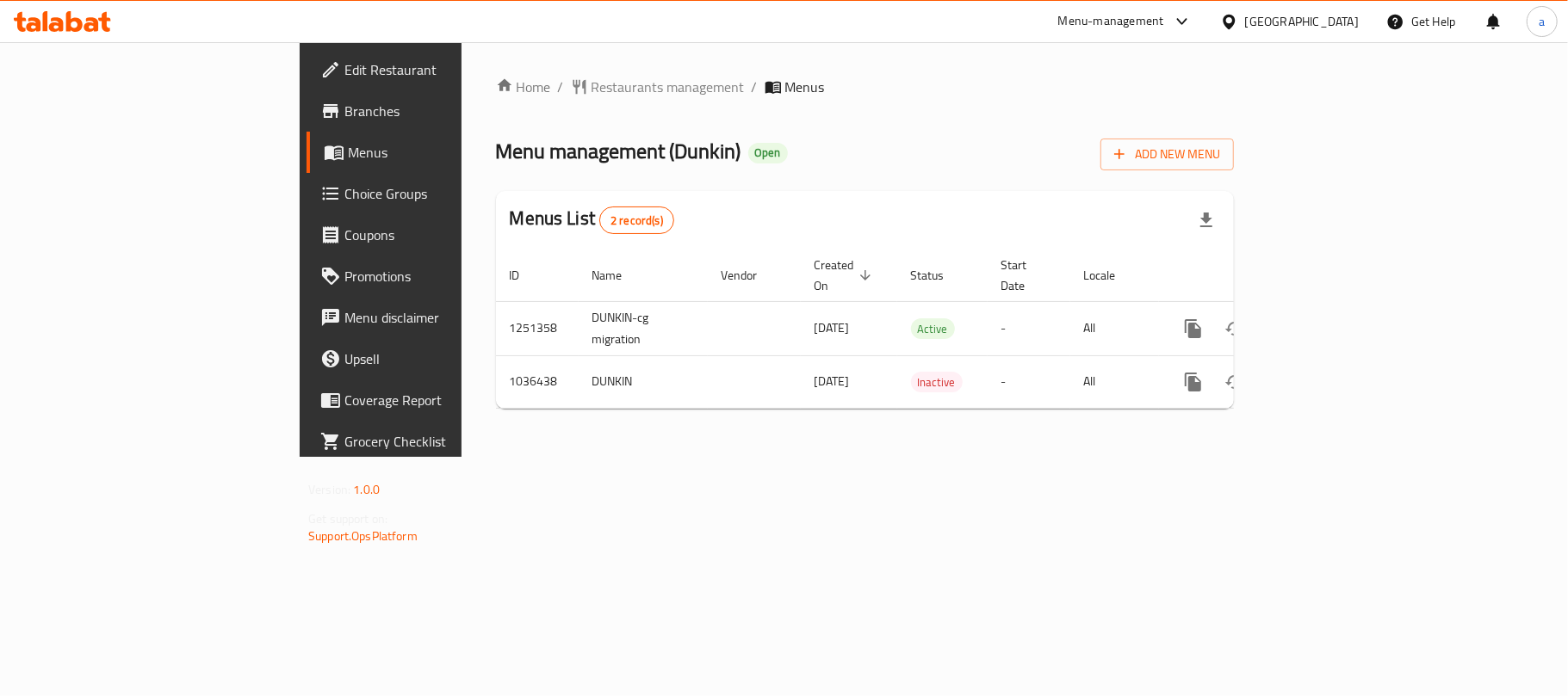
click at [1346, 20] on div "[GEOGRAPHIC_DATA]" at bounding box center [1301, 21] width 113 height 19
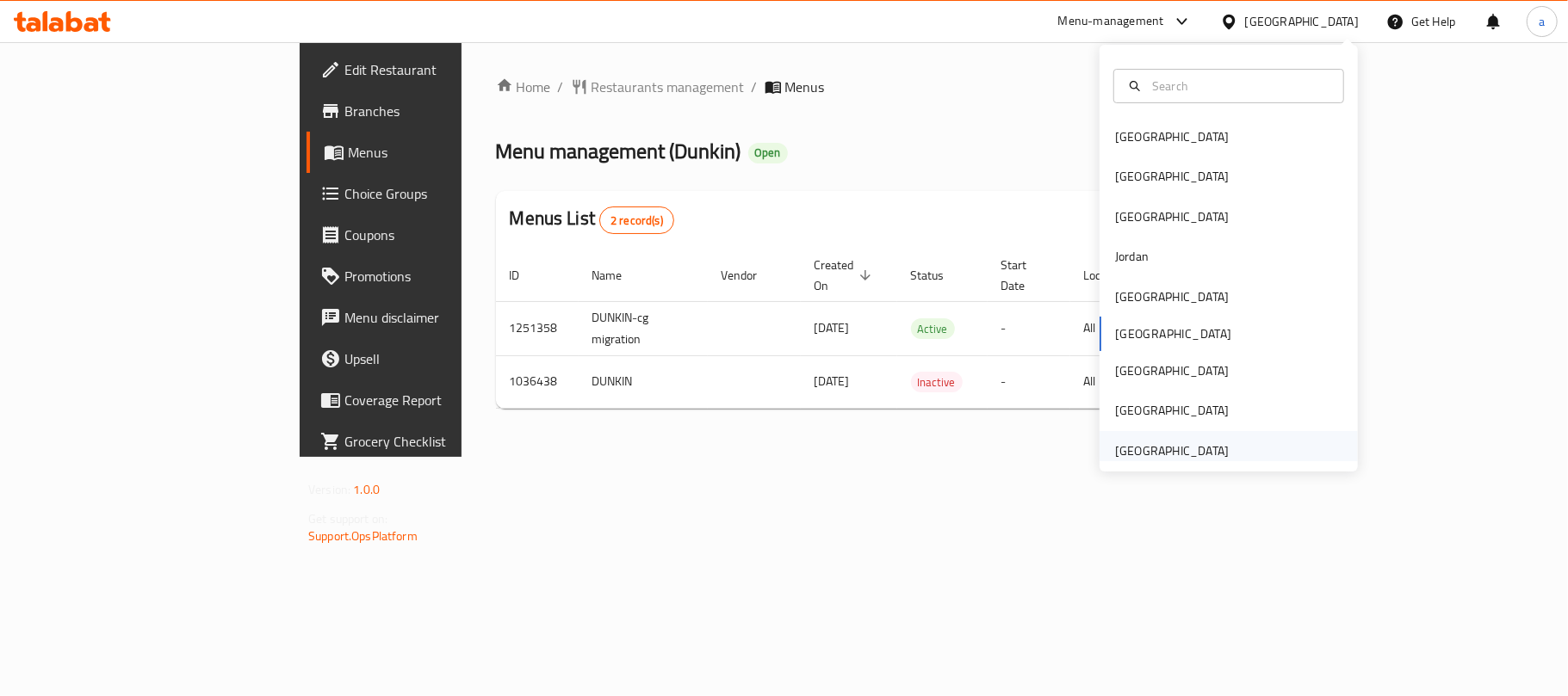
click at [1162, 449] on div "[GEOGRAPHIC_DATA]" at bounding box center [1171, 451] width 113 height 19
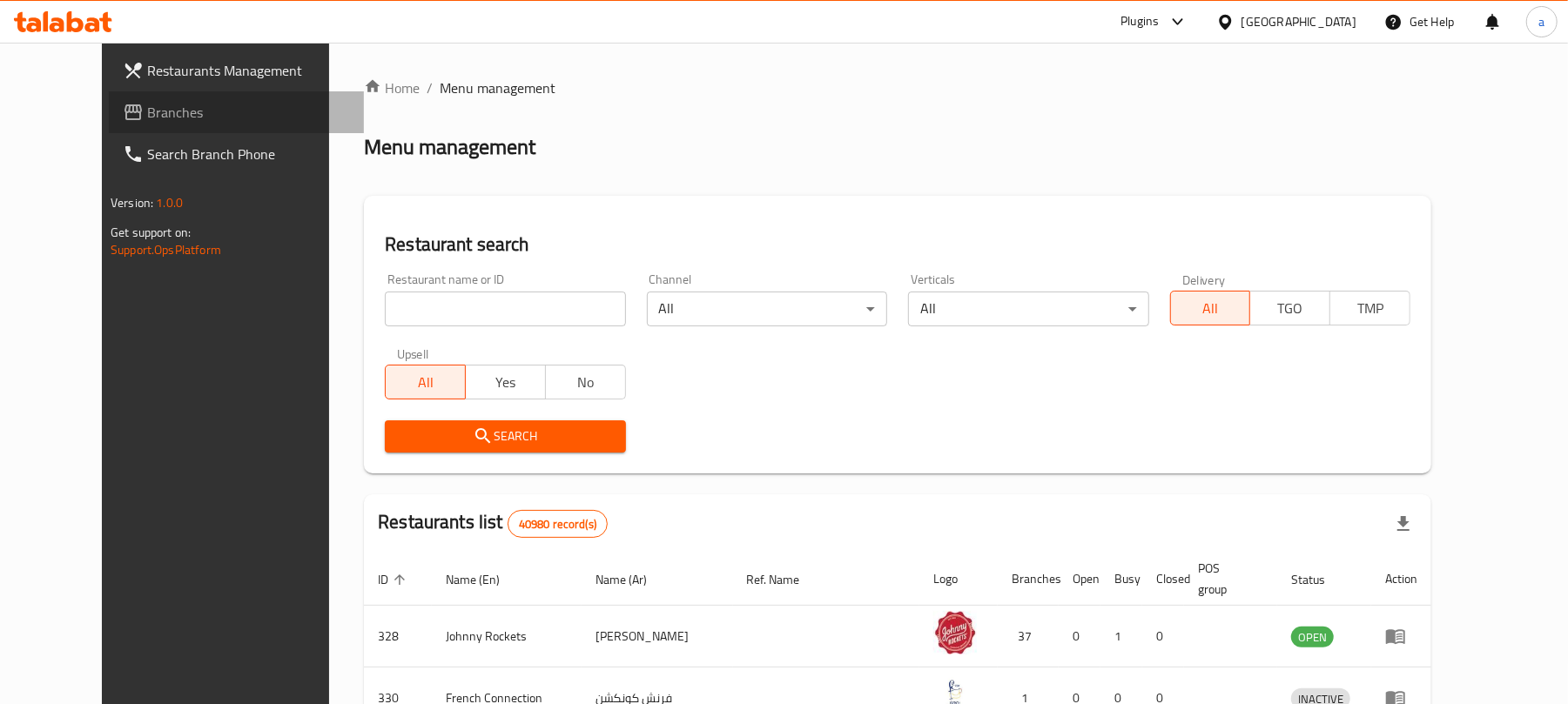
click at [147, 109] on span "Branches" at bounding box center [249, 112] width 203 height 21
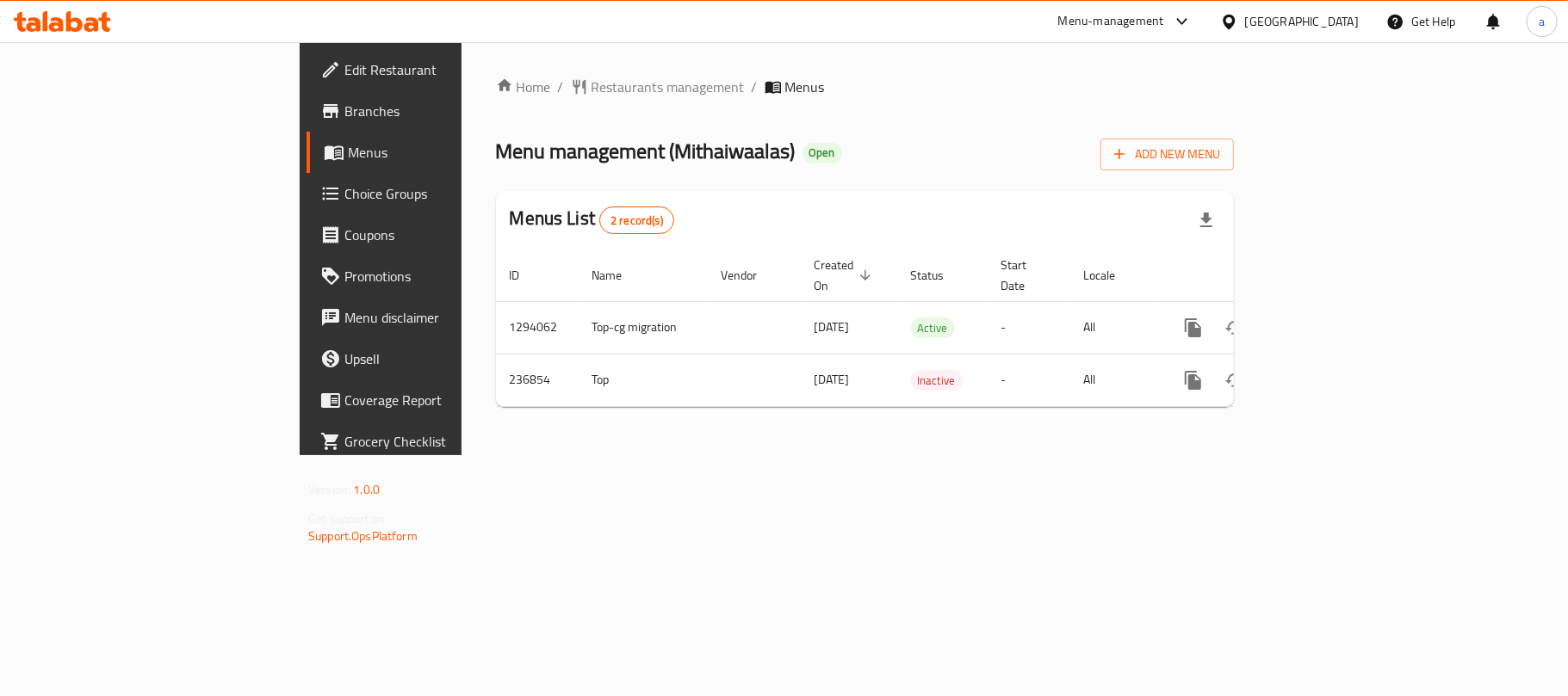
click at [1282, 20] on div "[GEOGRAPHIC_DATA]" at bounding box center [1301, 21] width 113 height 19
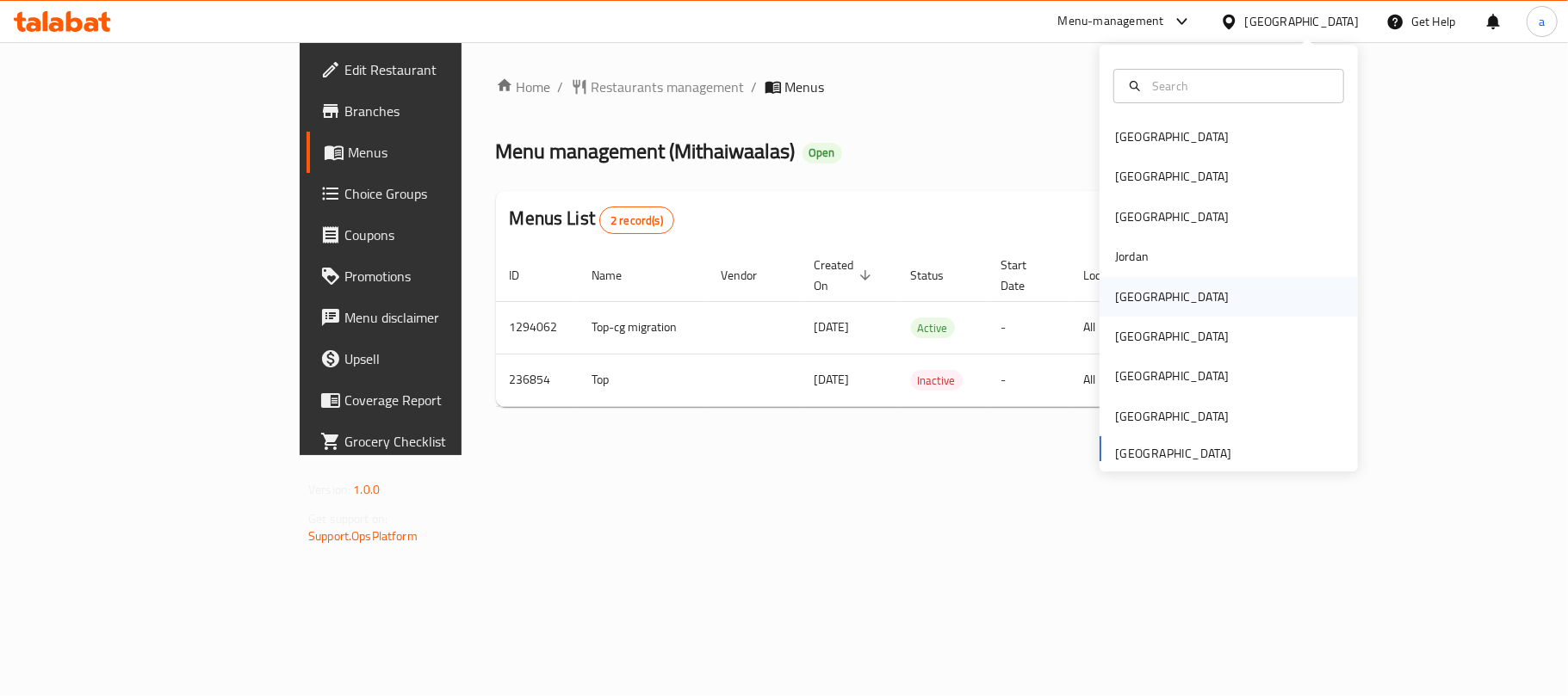
click at [1125, 298] on div "[GEOGRAPHIC_DATA]" at bounding box center [1171, 297] width 113 height 19
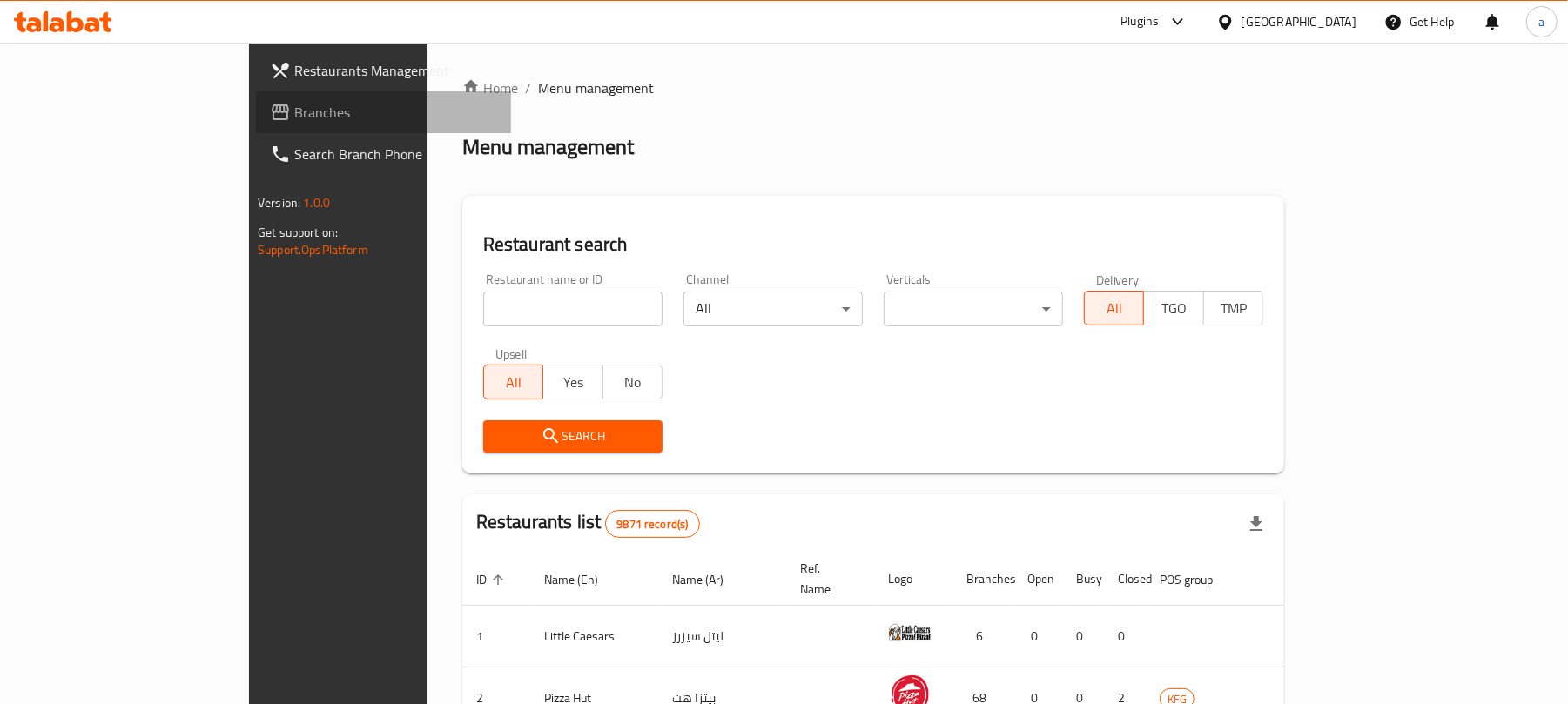
click at [295, 102] on span "Branches" at bounding box center [396, 112] width 203 height 21
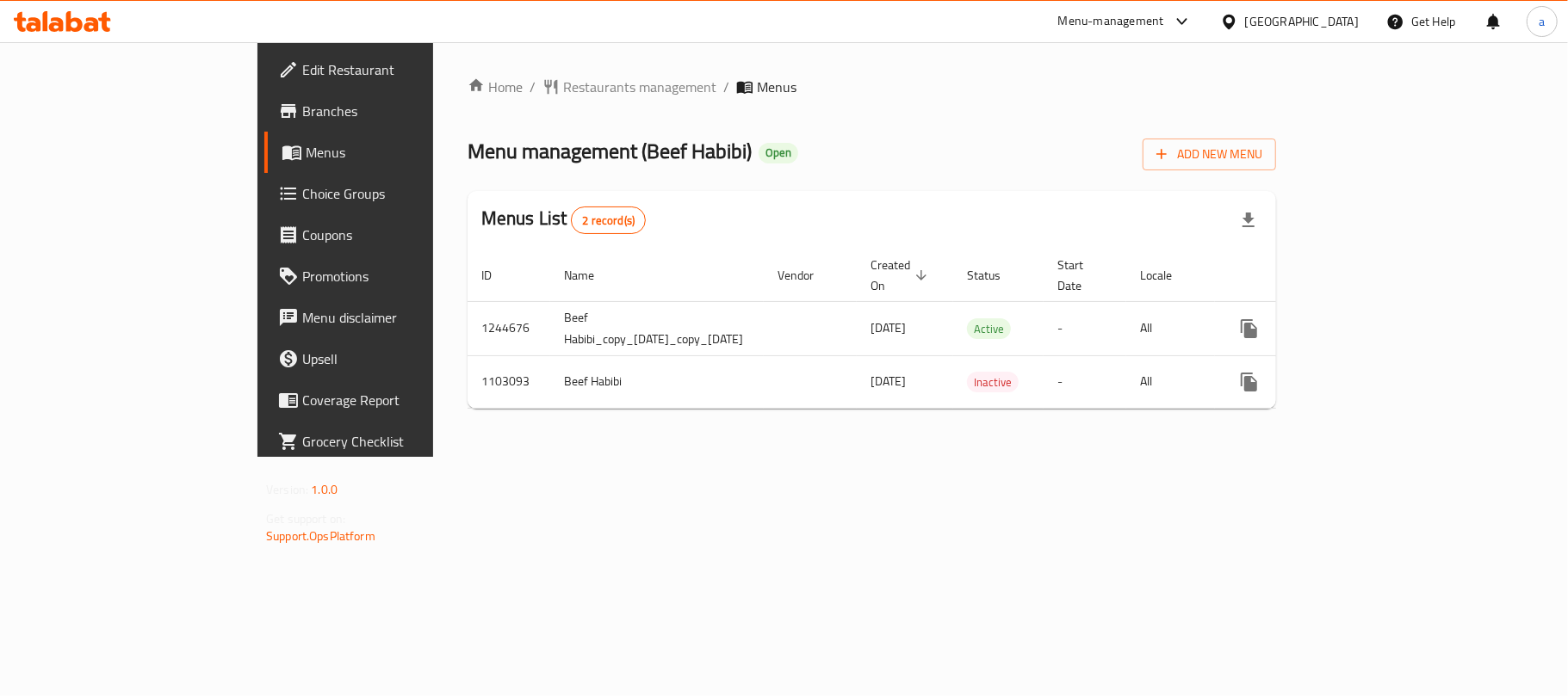
click at [77, 16] on icon at bounding box center [63, 21] width 98 height 20
